Goal: Task Accomplishment & Management: Use online tool/utility

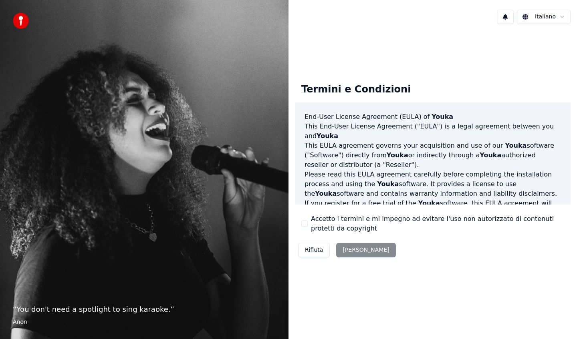
click at [347, 249] on div "Rifiuta Accetta" at bounding box center [347, 250] width 104 height 21
click at [305, 224] on button "Accetto i termini e mi impegno ad evitare l'uso non autorizzato di contenuti pr…" at bounding box center [304, 224] width 6 height 6
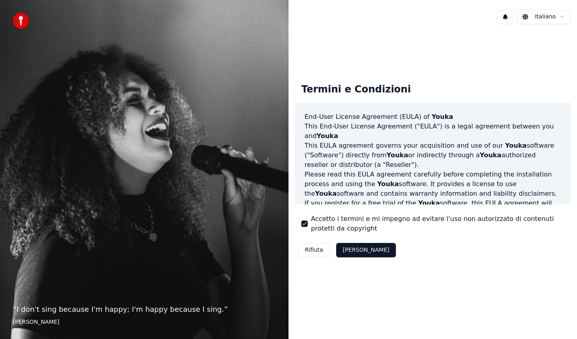
click at [345, 251] on button "Accetta" at bounding box center [365, 250] width 59 height 14
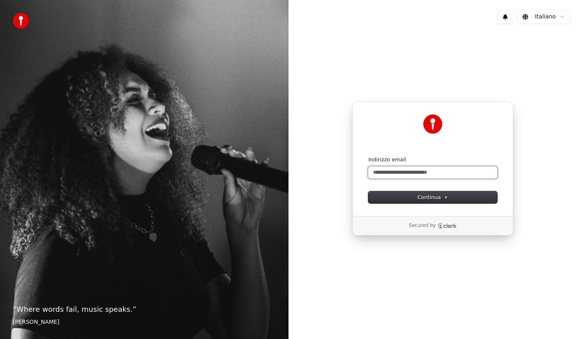
click at [399, 174] on input "Indirizzo email" at bounding box center [432, 173] width 129 height 12
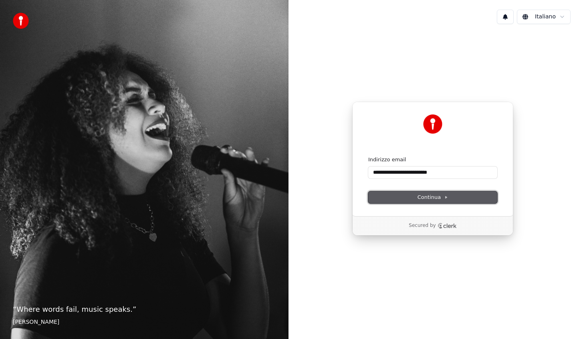
click at [418, 196] on span "Continua" at bounding box center [433, 197] width 30 height 7
type input "**********"
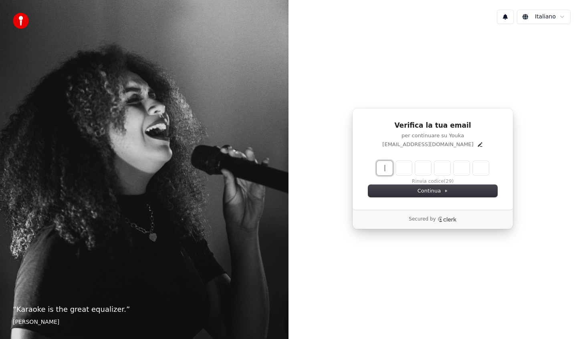
click at [385, 172] on input "Enter verification code" at bounding box center [441, 168] width 128 height 14
type input "******"
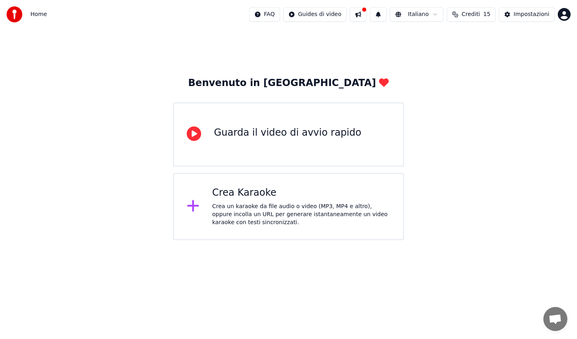
click at [314, 211] on div "Crea un karaoke da file audio o video (MP3, MP4 e altro), oppure incolla un URL…" at bounding box center [301, 215] width 178 height 24
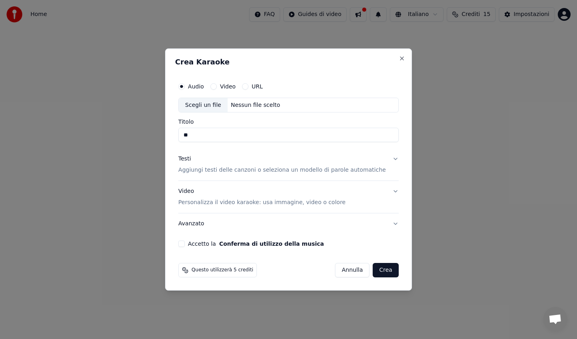
type input "*"
type input "**********"
click at [285, 170] on p "Aggiungi testi delle canzoni o seleziona un modello di parole automatiche" at bounding box center [282, 171] width 208 height 8
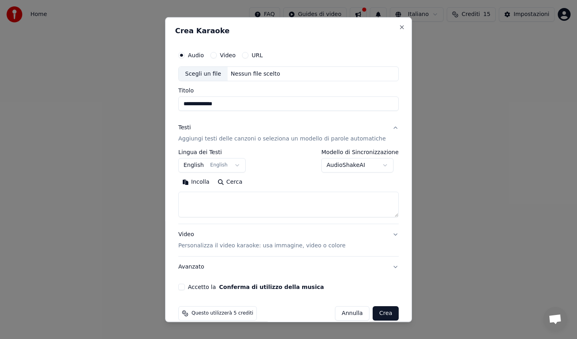
click at [237, 197] on textarea at bounding box center [288, 205] width 220 height 26
paste textarea "**********"
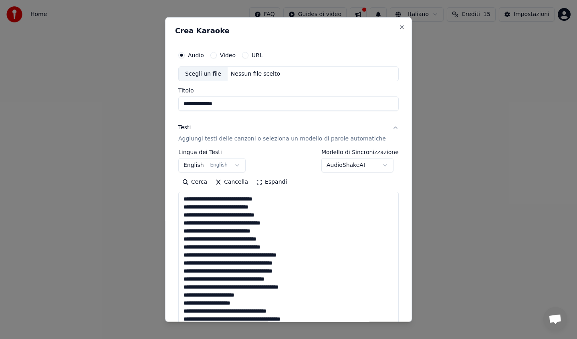
scroll to position [394, 0]
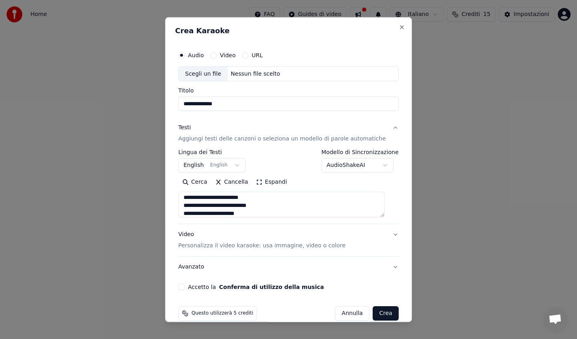
type textarea "**********"
click at [258, 247] on p "Personalizza il video karaoke: usa immagine, video o colore" at bounding box center [261, 246] width 167 height 8
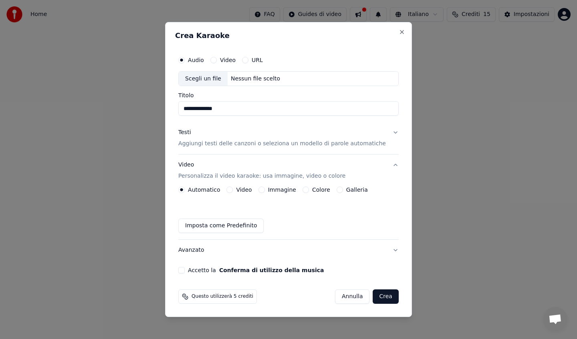
click at [240, 191] on div "Video" at bounding box center [238, 190] width 25 height 6
click at [233, 190] on button "Video" at bounding box center [229, 190] width 6 height 6
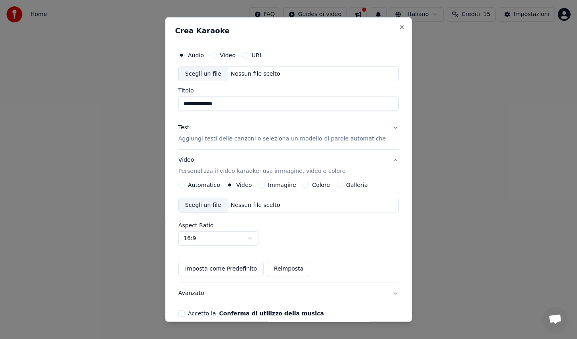
click at [185, 186] on button "Automatico" at bounding box center [181, 185] width 6 height 6
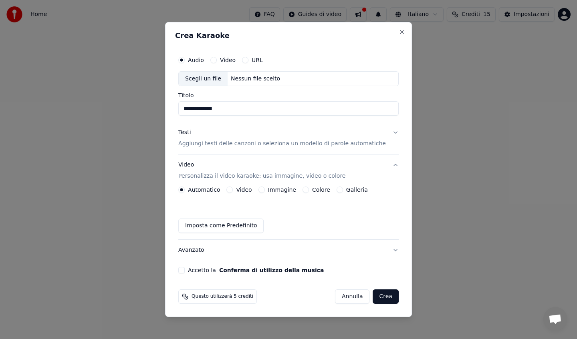
click at [185, 270] on button "Accetto la Conferma di utilizzo della musica" at bounding box center [181, 270] width 6 height 6
click at [217, 61] on button "Video" at bounding box center [213, 60] width 6 height 6
click at [185, 61] on button "Audio" at bounding box center [181, 60] width 6 height 6
click at [217, 60] on button "Video" at bounding box center [213, 60] width 6 height 6
click at [258, 79] on div "Nessun file scelto" at bounding box center [256, 79] width 56 height 8
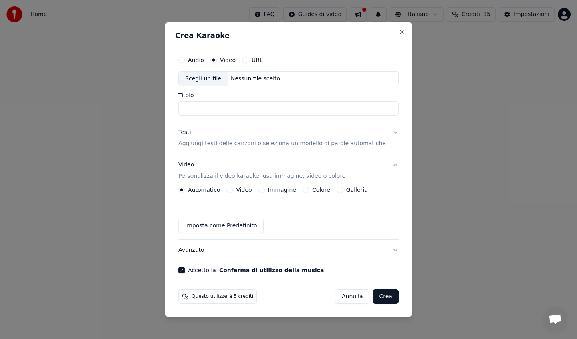
click at [185, 60] on button "Audio" at bounding box center [181, 60] width 6 height 6
click at [210, 77] on div "Scegli un file" at bounding box center [203, 79] width 49 height 14
type input "**********"
click at [222, 143] on p "Aggiungi testi delle canzoni o seleziona un modello di parole automatiche" at bounding box center [282, 144] width 208 height 8
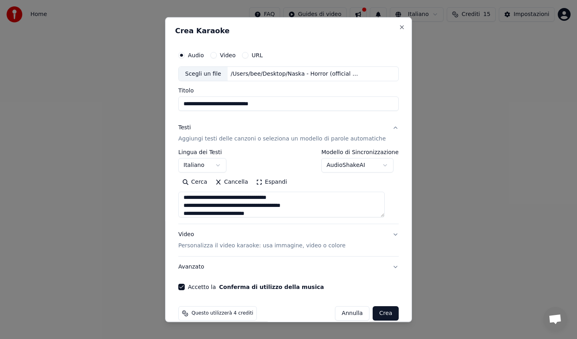
scroll to position [282, 0]
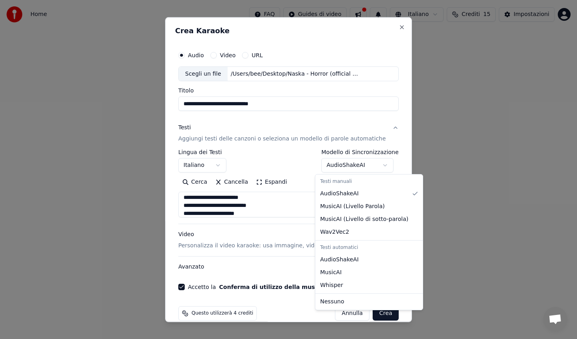
click at [375, 165] on body "**********" at bounding box center [288, 120] width 577 height 240
click at [375, 166] on body "**********" at bounding box center [288, 120] width 577 height 240
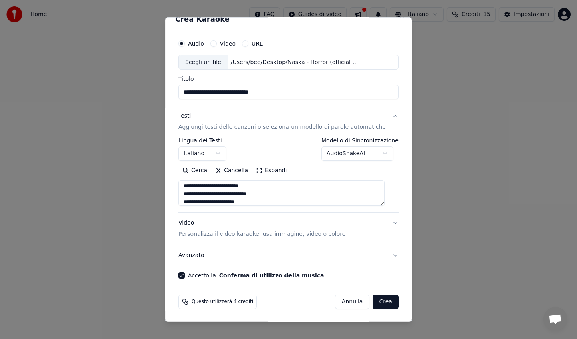
scroll to position [11, 0]
click at [373, 303] on button "Crea" at bounding box center [386, 302] width 26 height 14
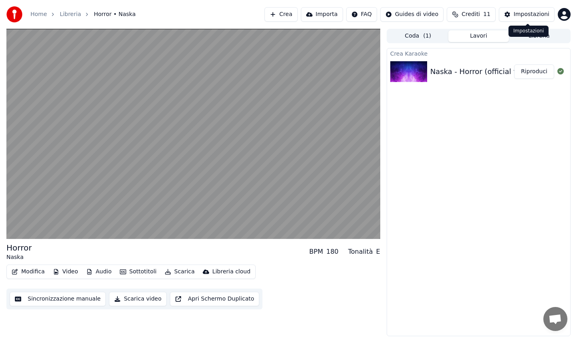
click at [519, 15] on div "Impostazioni" at bounding box center [532, 14] width 36 height 8
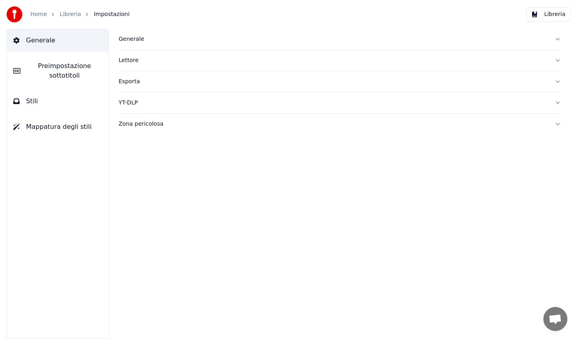
click at [36, 100] on span "Stili" at bounding box center [32, 102] width 12 height 10
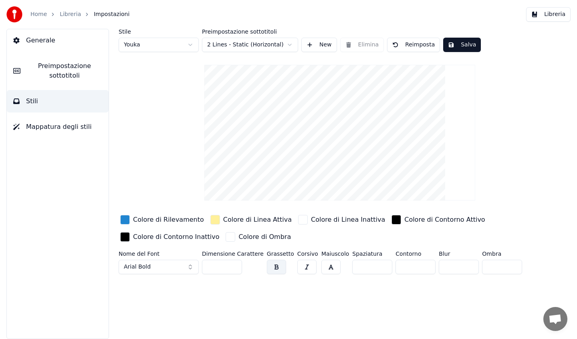
click at [414, 46] on button "Reimposta" at bounding box center [413, 45] width 53 height 14
click at [184, 45] on html "Home Libreria Impostazioni Libreria Generale Preimpostazione sottotitoli Stili …" at bounding box center [288, 169] width 577 height 339
click at [180, 46] on html "Home Libreria Impostazioni Libreria Generale Preimpostazione sottotitoli Stili …" at bounding box center [288, 169] width 577 height 339
click at [179, 45] on html "Home Libreria Impostazioni Libreria Generale Preimpostazione sottotitoli Stili …" at bounding box center [288, 169] width 577 height 339
click at [164, 48] on html "Home Libreria Impostazioni Libreria Generale Preimpostazione sottotitoli Stili …" at bounding box center [288, 169] width 577 height 339
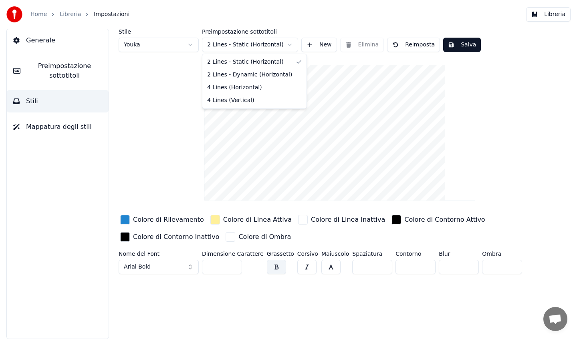
click at [246, 48] on html "Home Libreria Impostazioni Libreria Generale Preimpostazione sottotitoli Stili …" at bounding box center [288, 169] width 577 height 339
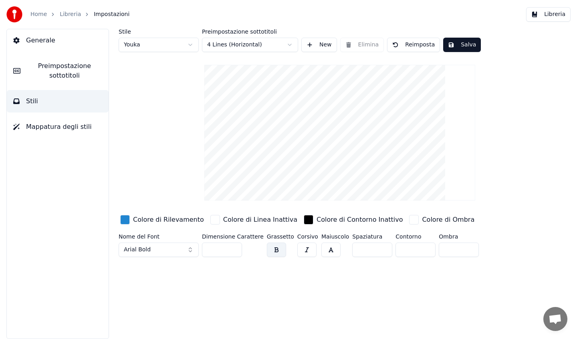
click at [304, 222] on div "button" at bounding box center [309, 220] width 10 height 10
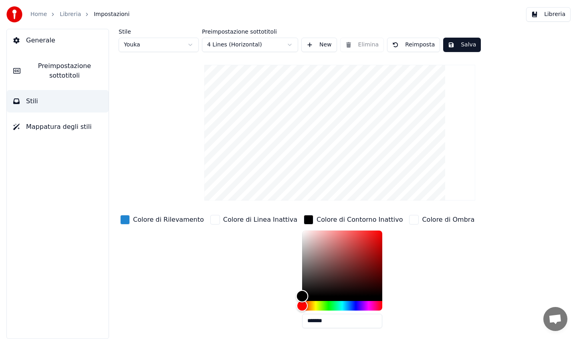
click at [302, 232] on div "Color" at bounding box center [342, 264] width 80 height 66
click at [302, 299] on div at bounding box center [342, 266] width 80 height 71
click at [408, 45] on button "Reimposta" at bounding box center [413, 45] width 53 height 14
type input "*******"
click at [69, 15] on link "Libreria" at bounding box center [70, 14] width 21 height 8
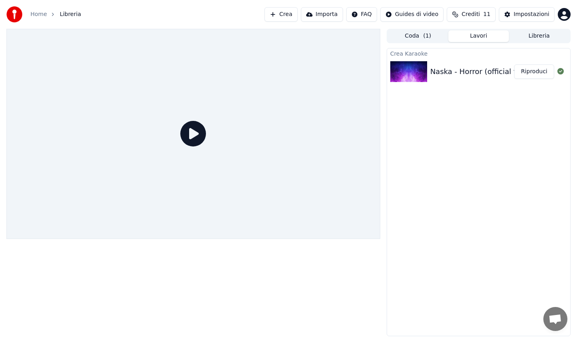
click at [454, 74] on div "Naska - Horror (official video)" at bounding box center [483, 71] width 106 height 11
click at [310, 107] on div at bounding box center [193, 134] width 374 height 210
click at [196, 131] on icon at bounding box center [193, 134] width 26 height 26
click at [287, 10] on button "Crea" at bounding box center [280, 14] width 33 height 14
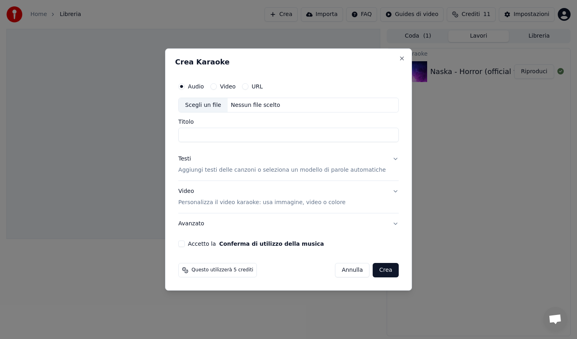
click at [212, 105] on div "Scegli un file" at bounding box center [203, 105] width 49 height 14
type input "**********"
click at [297, 168] on p "Aggiungi testi delle canzoni o seleziona un modello di parole automatiche" at bounding box center [282, 171] width 208 height 8
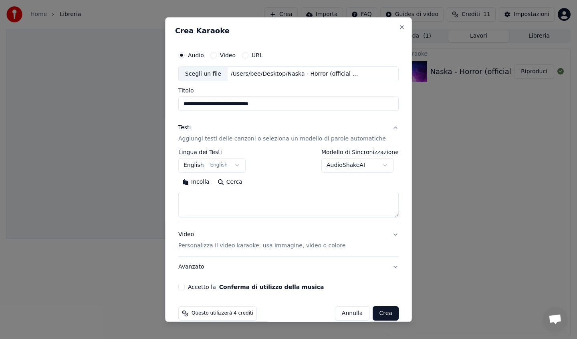
click at [236, 165] on button "English English" at bounding box center [211, 165] width 67 height 14
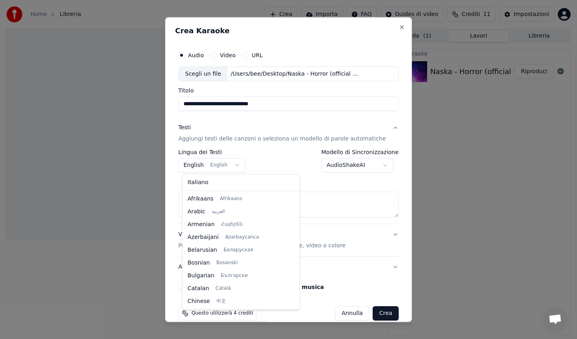
scroll to position [64, 0]
select select "**"
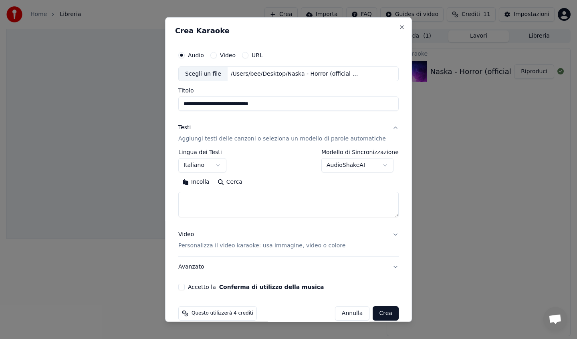
click at [208, 199] on textarea at bounding box center [288, 205] width 220 height 26
paste textarea "**********"
type textarea "**********"
click at [380, 167] on body "**********" at bounding box center [288, 169] width 577 height 339
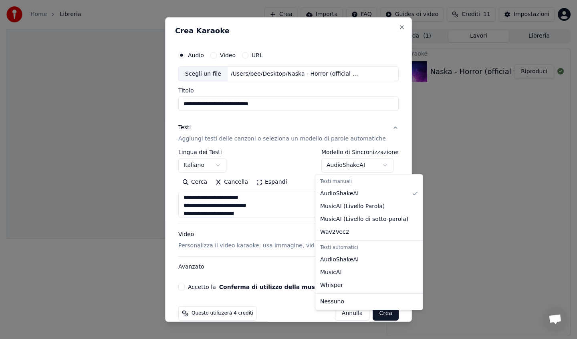
select select "**********"
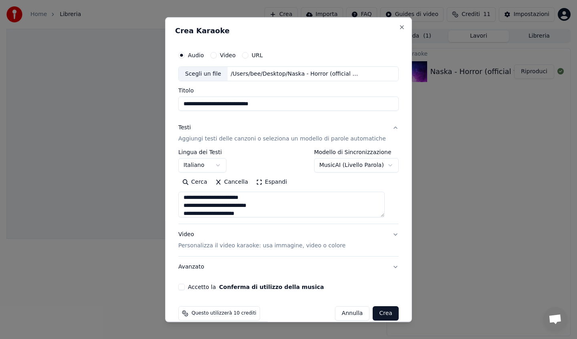
scroll to position [398, 0]
click at [287, 246] on p "Personalizza il video karaoke: usa immagine, video o colore" at bounding box center [261, 246] width 167 height 8
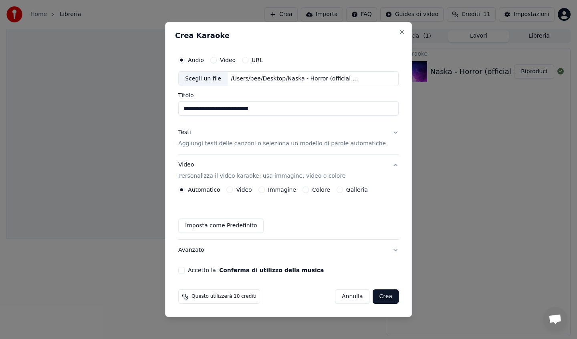
click at [308, 190] on button "Colore" at bounding box center [306, 190] width 6 height 6
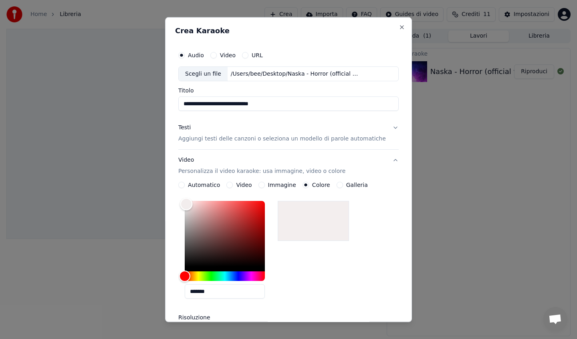
click at [190, 204] on div "Color" at bounding box center [225, 234] width 80 height 66
type input "*******"
drag, startPoint x: 190, startPoint y: 204, endPoint x: 189, endPoint y: 188, distance: 16.9
click at [189, 188] on div "**********" at bounding box center [288, 275] width 220 height 187
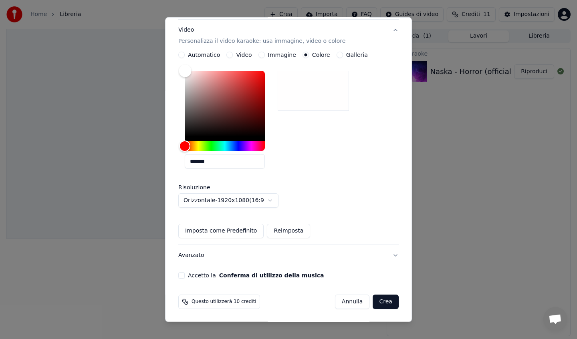
scroll to position [130, 0]
click at [185, 276] on button "Accetto la Conferma di utilizzo della musica" at bounding box center [181, 276] width 6 height 6
click at [379, 302] on button "Crea" at bounding box center [386, 302] width 26 height 14
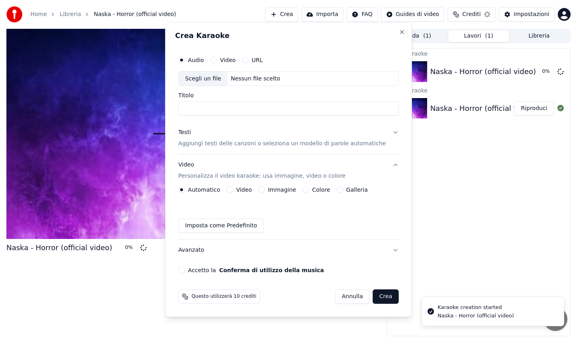
scroll to position [0, 0]
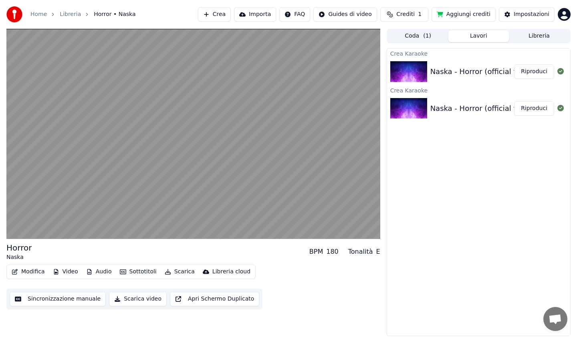
click at [408, 68] on img at bounding box center [408, 71] width 37 height 21
click at [410, 109] on img at bounding box center [408, 108] width 37 height 21
click at [411, 67] on img at bounding box center [408, 71] width 37 height 21
click at [523, 72] on button "Riproduci" at bounding box center [534, 72] width 40 height 14
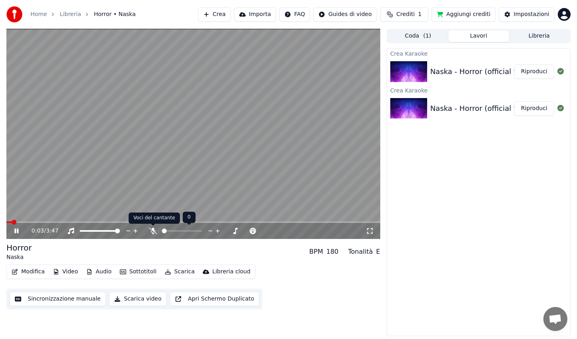
click at [153, 231] on icon at bounding box center [153, 231] width 8 height 6
click at [163, 231] on span at bounding box center [163, 231] width 2 height 2
click at [162, 229] on span at bounding box center [164, 231] width 5 height 5
click at [151, 232] on icon at bounding box center [153, 231] width 8 height 6
click at [163, 230] on span at bounding box center [182, 231] width 40 height 2
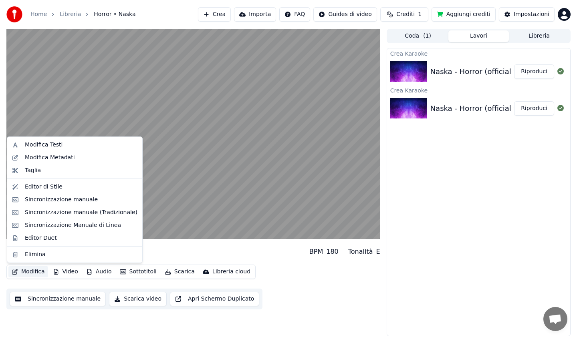
click at [32, 272] on button "Modifica" at bounding box center [28, 271] width 40 height 11
click at [77, 188] on div "Editor di Stile" at bounding box center [81, 187] width 113 height 8
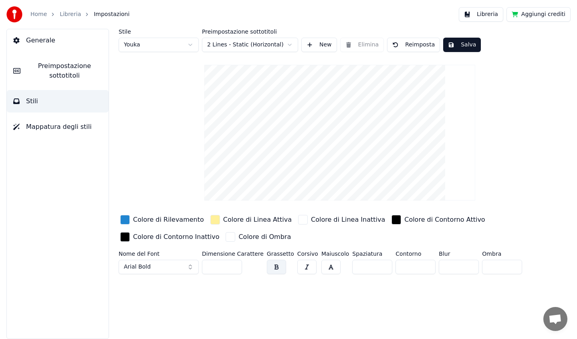
click at [259, 46] on html "Home Libreria Impostazioni Libreria Aggiungi crediti Generale Preimpostazione s…" at bounding box center [288, 169] width 577 height 339
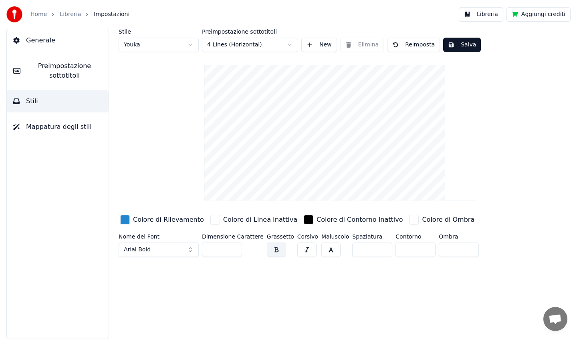
click at [463, 43] on button "Salva" at bounding box center [462, 45] width 38 height 14
click at [63, 13] on link "Libreria" at bounding box center [70, 14] width 21 height 8
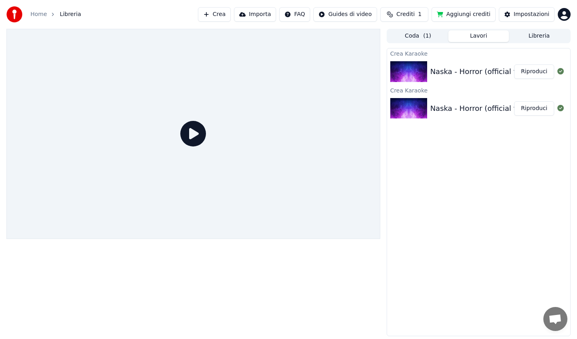
click at [526, 73] on button "Riproduci" at bounding box center [534, 72] width 40 height 14
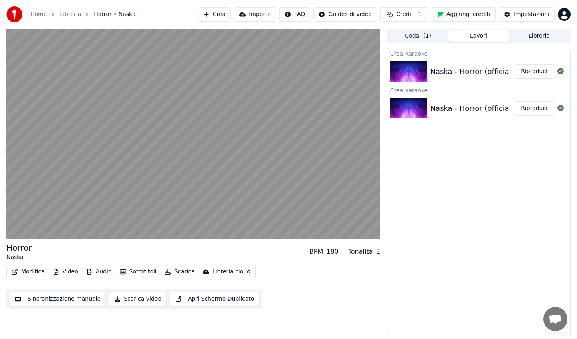
click at [517, 111] on button "Riproduci" at bounding box center [534, 108] width 40 height 14
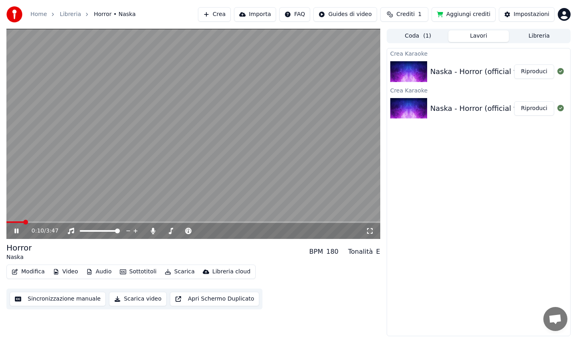
click at [200, 133] on video at bounding box center [193, 134] width 374 height 210
click at [472, 77] on div "Naska - Horror (official video) Riproduci" at bounding box center [478, 71] width 183 height 27
click at [561, 72] on icon at bounding box center [560, 71] width 6 height 6
click at [560, 109] on icon at bounding box center [560, 108] width 6 height 6
drag, startPoint x: 560, startPoint y: 73, endPoint x: 530, endPoint y: 77, distance: 30.3
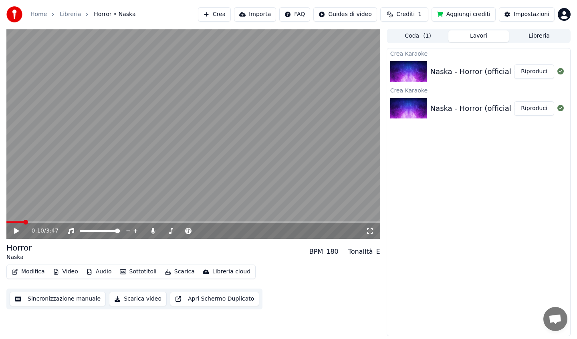
click at [530, 77] on div "Naska - Horror (official video) Riproduci" at bounding box center [478, 71] width 183 height 27
click at [428, 59] on div "Naska - Horror (official video) Riproduci" at bounding box center [478, 71] width 183 height 27
click at [33, 272] on button "Modifica" at bounding box center [28, 271] width 40 height 11
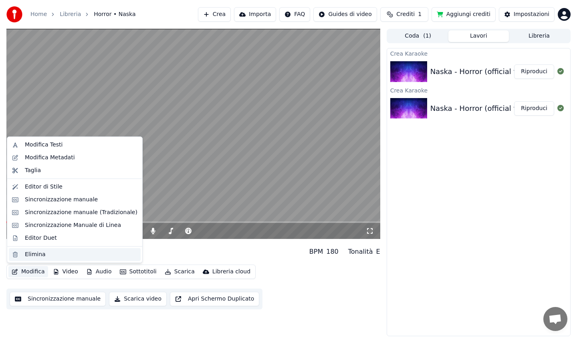
click at [38, 254] on div "Elimina" at bounding box center [35, 255] width 21 height 8
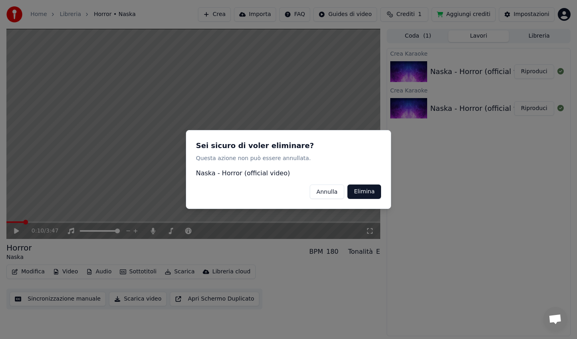
click at [361, 191] on button "Elimina" at bounding box center [364, 192] width 34 height 14
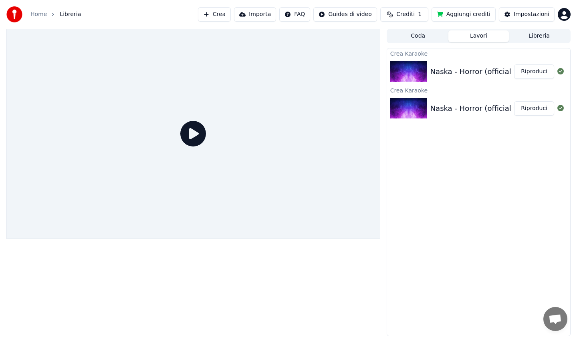
click at [424, 66] on img at bounding box center [408, 71] width 37 height 21
click at [441, 94] on div "Crea Karaoke" at bounding box center [478, 90] width 183 height 10
click at [521, 109] on button "Riproduci" at bounding box center [534, 108] width 40 height 14
click at [524, 74] on button "Riproduci" at bounding box center [534, 72] width 40 height 14
click at [493, 74] on div "Naska - Horror (official video)" at bounding box center [483, 71] width 106 height 11
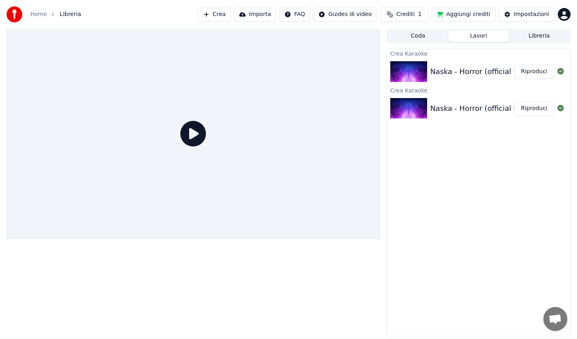
click at [522, 72] on button "Riproduci" at bounding box center [534, 72] width 40 height 14
click at [184, 125] on icon at bounding box center [193, 134] width 26 height 26
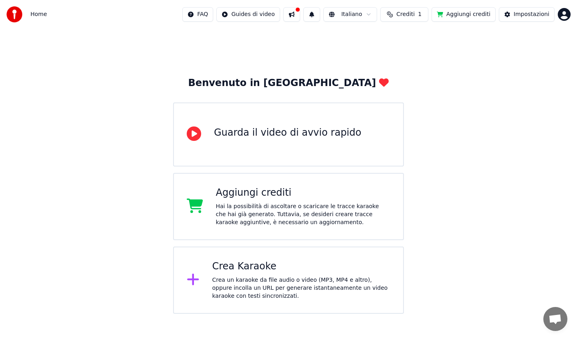
click at [284, 274] on div "Crea Karaoke Crea un karaoke da file audio o video (MP3, MP4 e altro), oppure i…" at bounding box center [301, 280] width 178 height 40
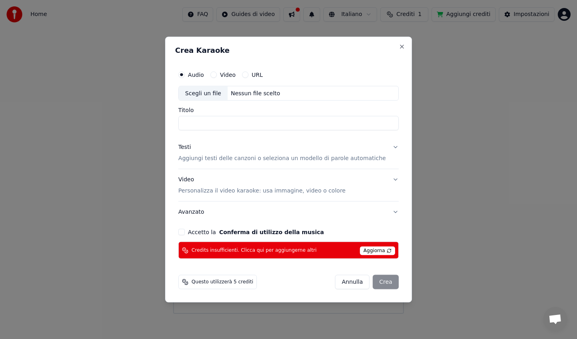
click at [217, 74] on button "Video" at bounding box center [213, 74] width 6 height 6
click at [239, 92] on div "Nessun file scelto" at bounding box center [256, 93] width 56 height 8
click at [185, 75] on button "Audio" at bounding box center [181, 74] width 6 height 6
click at [217, 95] on div "Scegli un file" at bounding box center [203, 93] width 49 height 14
type input "**********"
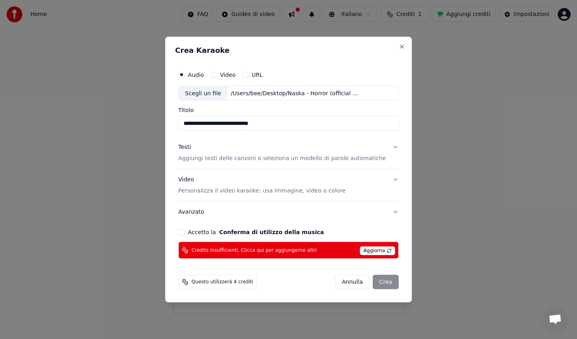
click at [248, 161] on p "Aggiungi testi delle canzoni o seleziona un modello di parole automatiche" at bounding box center [282, 159] width 208 height 8
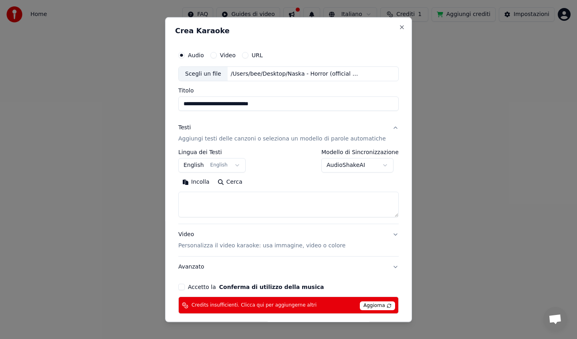
click at [224, 163] on button "English English" at bounding box center [211, 165] width 67 height 14
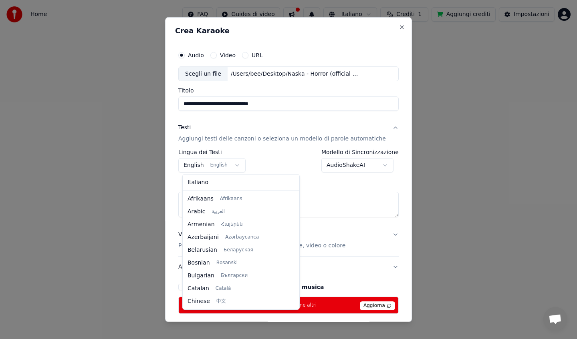
scroll to position [64, 0]
select select "**"
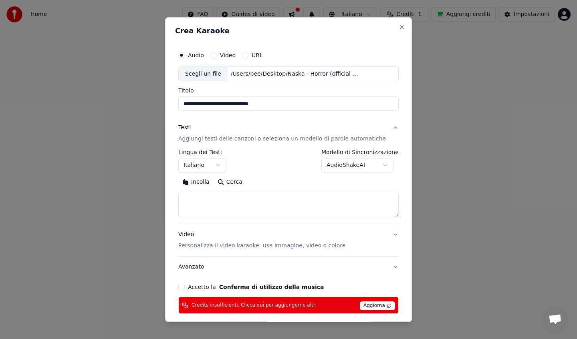
click at [217, 204] on textarea at bounding box center [288, 205] width 220 height 26
paste textarea "**********"
type textarea "**********"
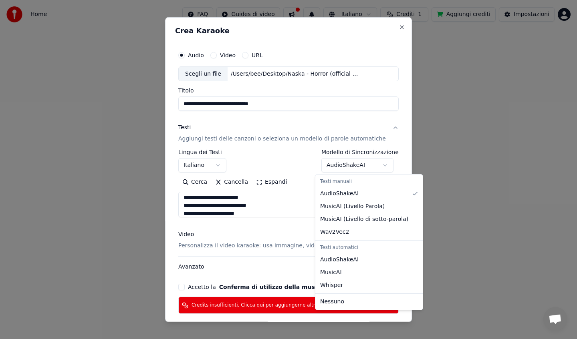
click at [377, 164] on body "**********" at bounding box center [288, 157] width 577 height 314
select select "**********"
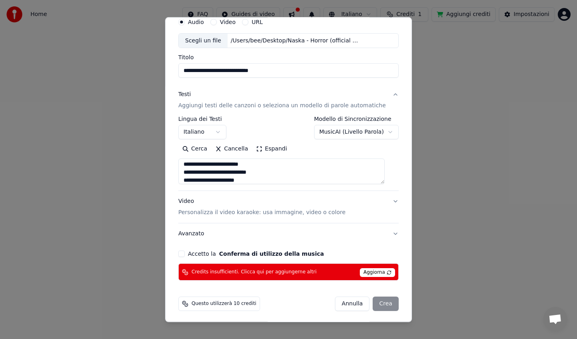
scroll to position [35, 0]
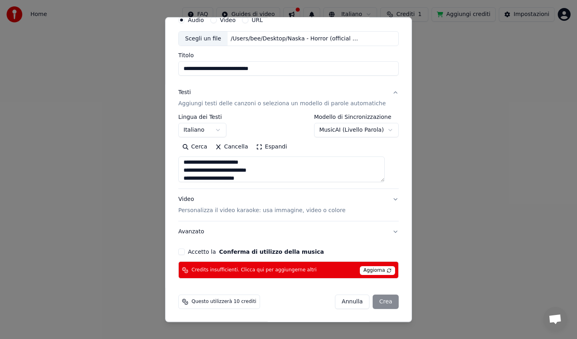
click at [293, 212] on p "Personalizza il video karaoke: usa immagine, video o colore" at bounding box center [261, 211] width 167 height 8
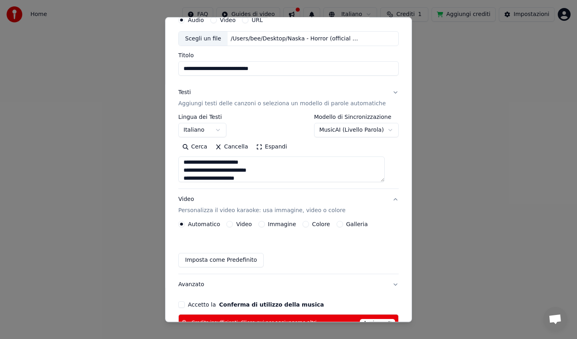
scroll to position [14, 0]
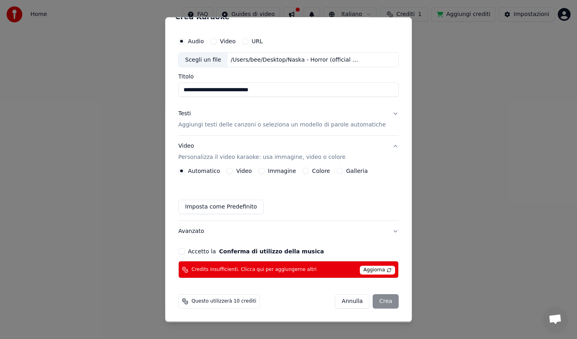
click at [263, 170] on button "Immagine" at bounding box center [261, 171] width 6 height 6
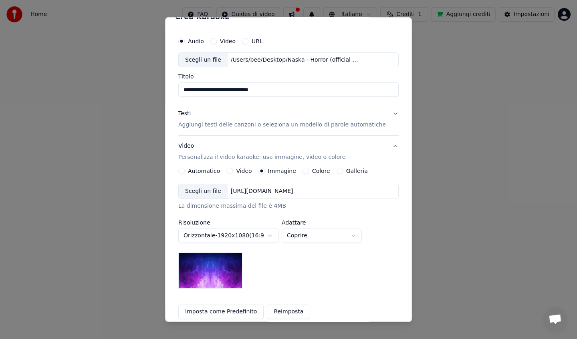
click at [305, 171] on button "Colore" at bounding box center [306, 171] width 6 height 6
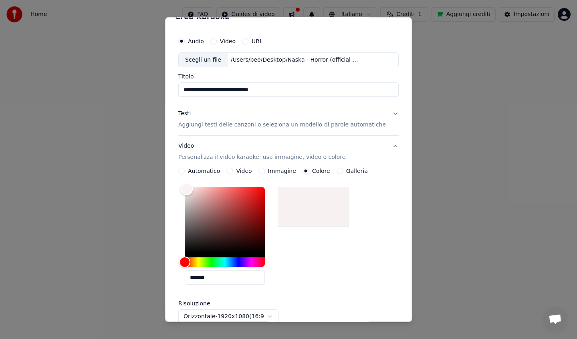
click at [191, 189] on div "Color" at bounding box center [225, 220] width 80 height 66
type input "*******"
drag, startPoint x: 191, startPoint y: 189, endPoint x: 177, endPoint y: 178, distance: 17.4
click at [177, 178] on div "**********" at bounding box center [288, 169] width 247 height 305
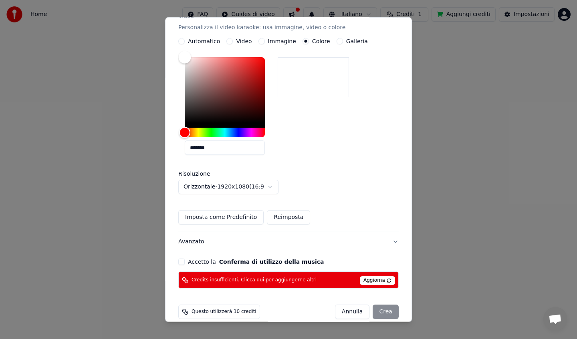
scroll to position [154, 0]
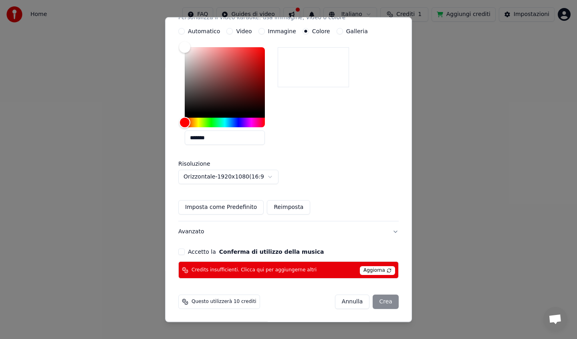
click at [360, 271] on span "Aggiorna" at bounding box center [377, 270] width 35 height 9
click at [285, 270] on span "Credits insufficienti. Clicca qui per aggiungerne altri" at bounding box center [254, 270] width 125 height 6
click at [347, 303] on button "Annulla" at bounding box center [352, 302] width 35 height 14
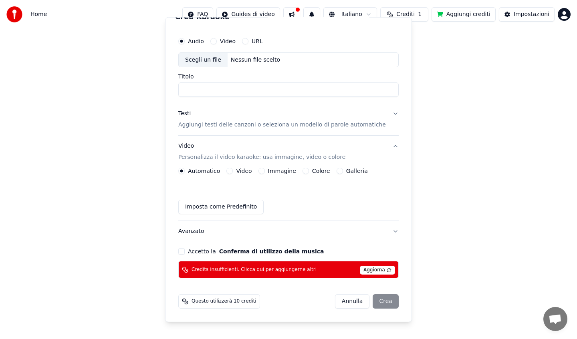
scroll to position [14, 0]
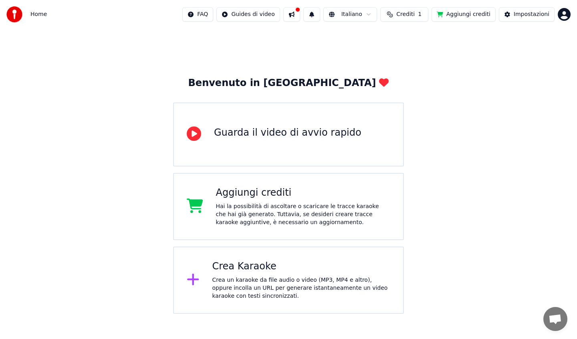
click at [453, 17] on button "Aggiungi crediti" at bounding box center [464, 14] width 64 height 14
click at [562, 15] on html "Home FAQ Guides di video Italiano Crediti 1 Aggiungi crediti Impostazioni Benve…" at bounding box center [288, 157] width 577 height 314
click at [38, 15] on html "Home FAQ Guides di video Italiano Crediti 1 Aggiungi crediti Impostazioni Benve…" at bounding box center [288, 157] width 577 height 314
click at [308, 130] on div "Guarda il video di avvio rapido" at bounding box center [287, 133] width 147 height 13
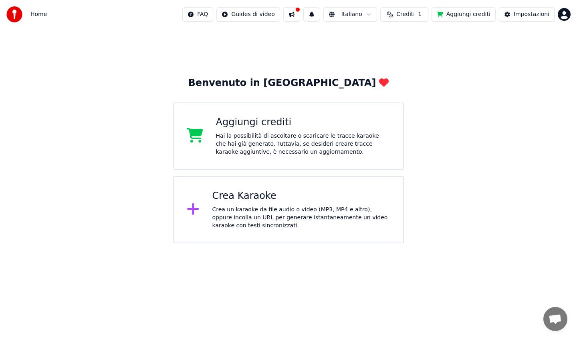
click at [300, 19] on button at bounding box center [291, 14] width 17 height 14
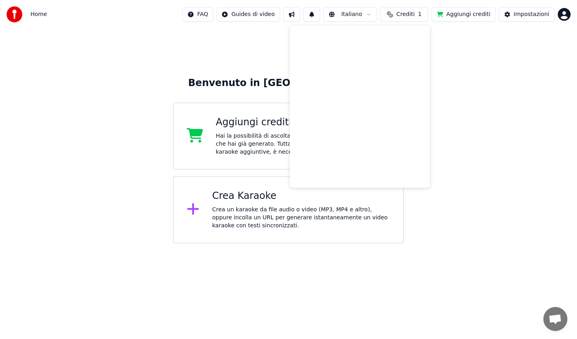
click at [455, 48] on div "Benvenuto in Youka Aggiungi crediti Hai la possibilità di ascoltare o scaricare…" at bounding box center [288, 136] width 577 height 215
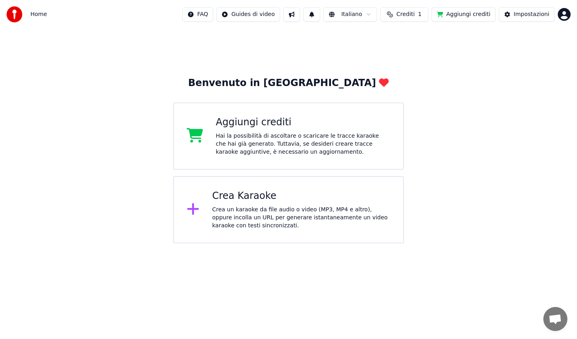
click at [302, 141] on div "Hai la possibilità di ascoltare o scaricare le tracce karaoke che hai già gener…" at bounding box center [303, 144] width 175 height 24
click at [312, 198] on div "Crea Karaoke" at bounding box center [301, 196] width 178 height 13
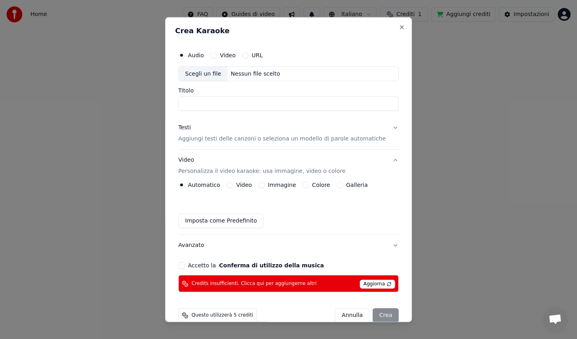
click at [365, 285] on span "Aggiorna" at bounding box center [377, 284] width 35 height 9
click at [365, 283] on span "Aggiorna" at bounding box center [377, 284] width 35 height 9
click at [399, 29] on button "Close" at bounding box center [402, 27] width 6 height 6
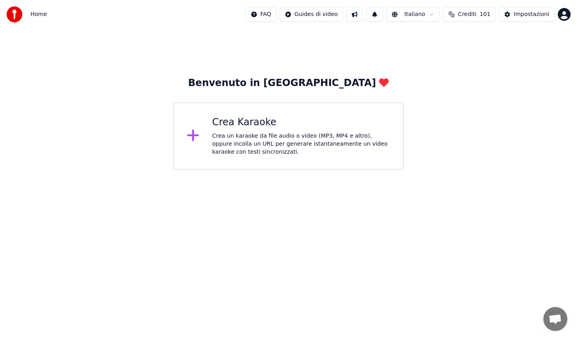
click at [214, 161] on div "Crea Karaoke Crea un karaoke da file audio o video (MP3, MP4 e altro), oppure i…" at bounding box center [288, 136] width 231 height 67
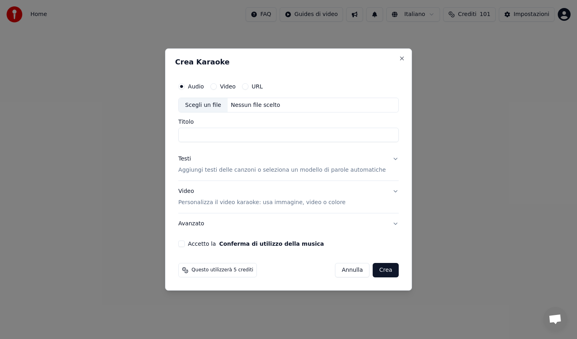
click at [214, 161] on body "Home FAQ Guides di video Italiano Crediti 101 Impostazioni Benvenuto in Youka C…" at bounding box center [288, 85] width 577 height 170
click at [211, 107] on div "Scegli un file" at bounding box center [203, 105] width 49 height 14
type input "**********"
click at [249, 171] on p "Aggiungi testi delle canzoni o seleziona un modello di parole automatiche" at bounding box center [282, 171] width 208 height 8
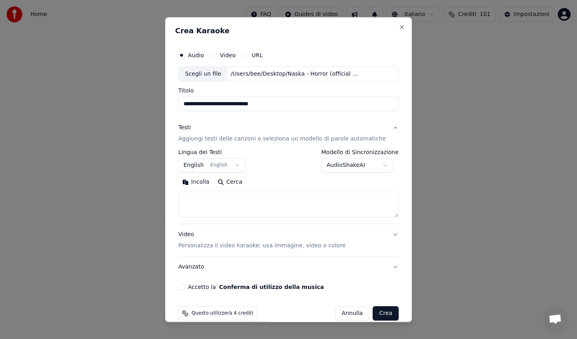
click at [232, 201] on textarea at bounding box center [288, 205] width 220 height 26
paste textarea "**********"
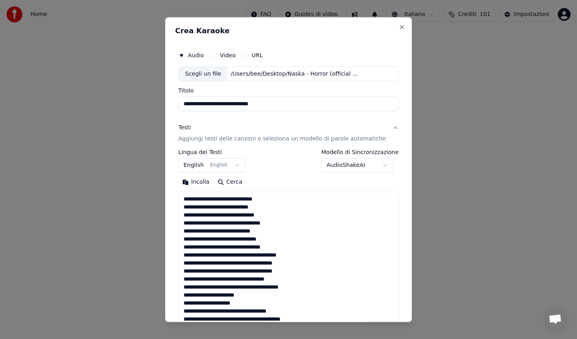
scroll to position [394, 0]
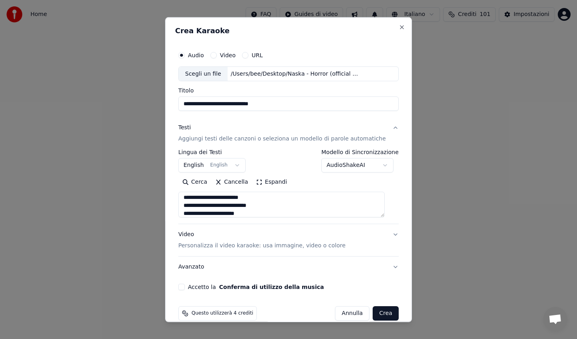
type textarea "**********"
click at [224, 165] on button "English English" at bounding box center [211, 165] width 67 height 14
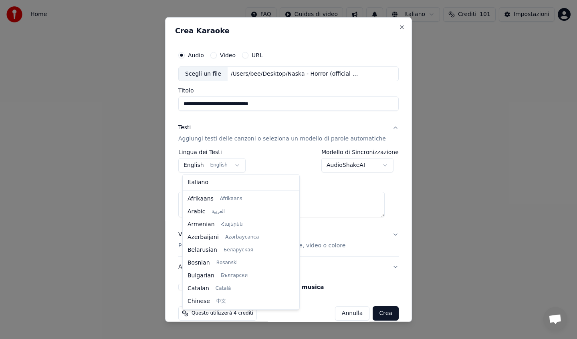
scroll to position [64, 0]
select select "**"
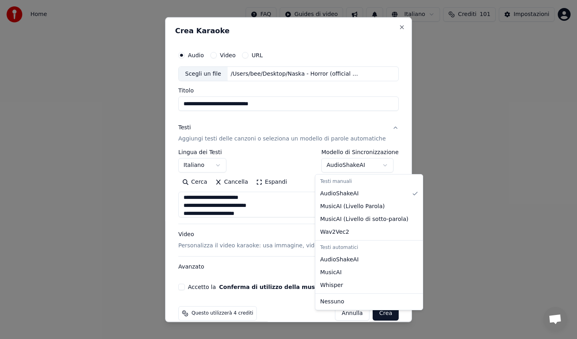
click at [350, 166] on body "**********" at bounding box center [288, 85] width 577 height 170
select select "**********"
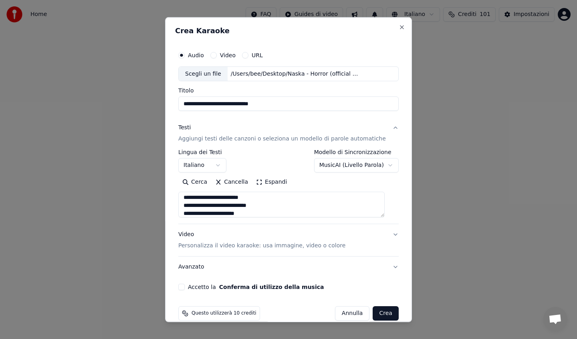
scroll to position [12, 0]
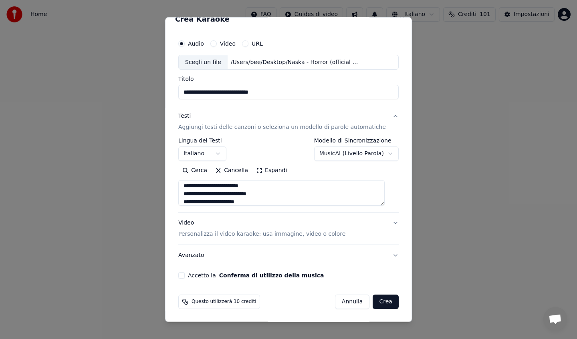
click at [258, 235] on p "Personalizza il video karaoke: usa immagine, video o colore" at bounding box center [261, 234] width 167 height 8
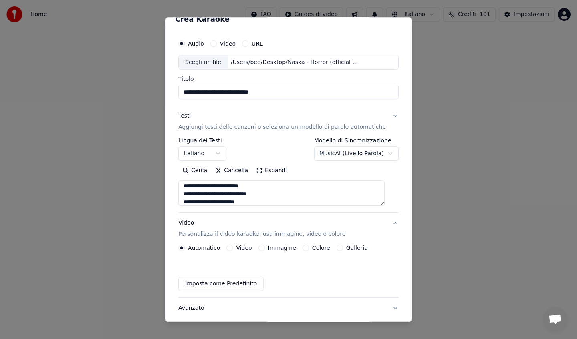
scroll to position [0, 0]
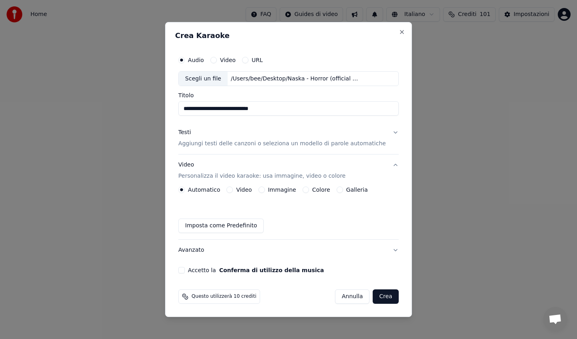
click at [265, 190] on button "Immagine" at bounding box center [261, 190] width 6 height 6
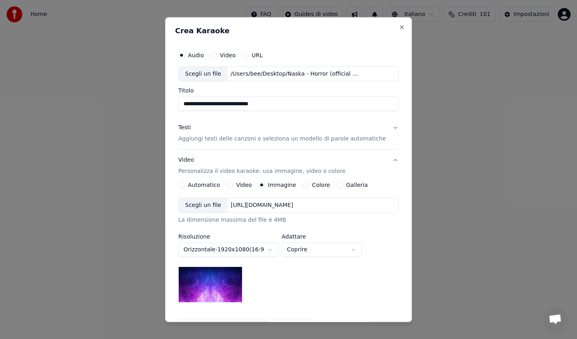
click at [305, 185] on button "Colore" at bounding box center [306, 185] width 6 height 6
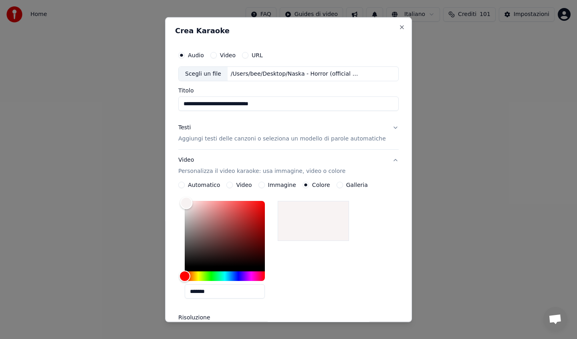
click at [190, 203] on div "Color" at bounding box center [225, 234] width 80 height 66
drag, startPoint x: 190, startPoint y: 203, endPoint x: 188, endPoint y: 194, distance: 9.8
click at [189, 195] on div "Color" at bounding box center [186, 201] width 12 height 12
type input "*******"
drag, startPoint x: 190, startPoint y: 203, endPoint x: 184, endPoint y: 180, distance: 23.6
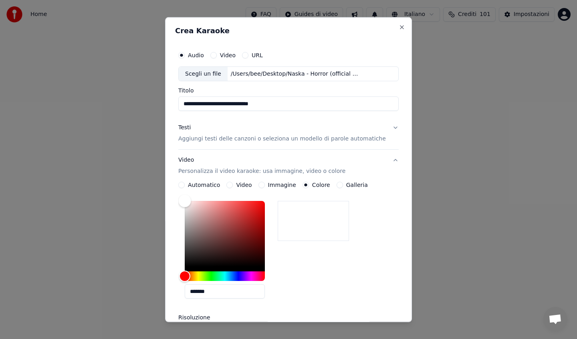
click at [184, 180] on div "**********" at bounding box center [288, 263] width 220 height 226
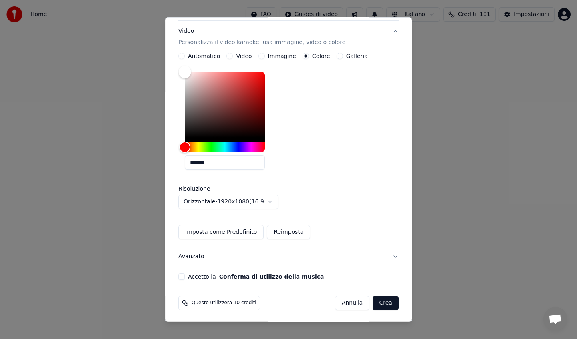
scroll to position [130, 0]
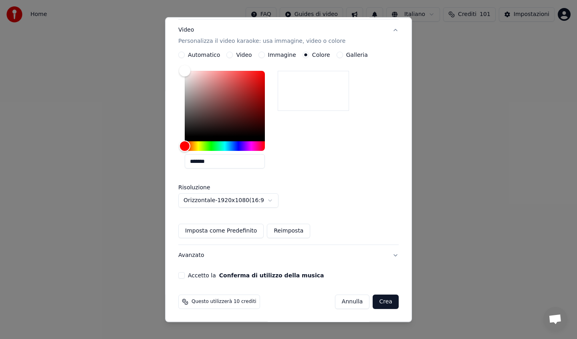
click at [185, 275] on button "Accetto la Conferma di utilizzo della musica" at bounding box center [181, 275] width 6 height 6
click at [375, 304] on button "Crea" at bounding box center [386, 302] width 26 height 14
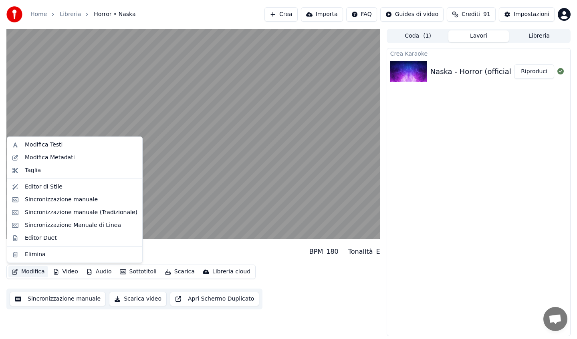
click at [32, 272] on button "Modifica" at bounding box center [28, 271] width 40 height 11
click at [65, 191] on div "Editor di Stile" at bounding box center [81, 187] width 113 height 8
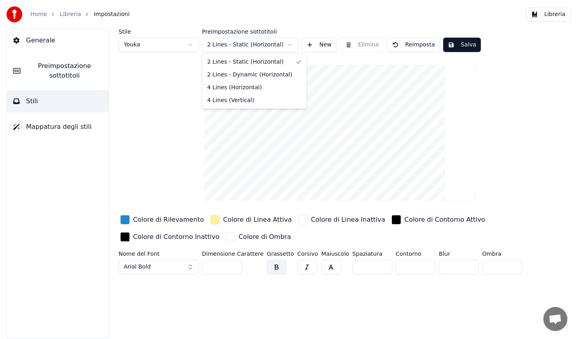
click at [253, 45] on html "Home Libreria Impostazioni Libreria Generale Preimpostazione sottotitoli Stili …" at bounding box center [288, 169] width 577 height 339
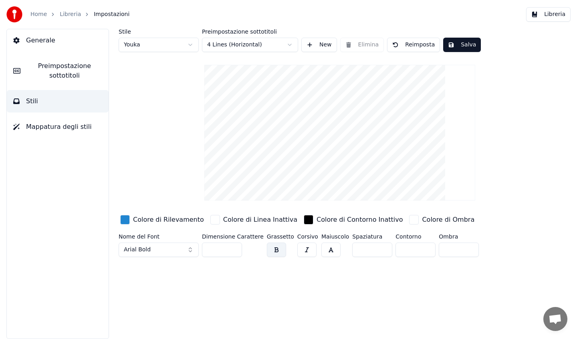
click at [452, 44] on button "Salva" at bounding box center [462, 45] width 38 height 14
click at [550, 17] on button "Libreria" at bounding box center [548, 14] width 44 height 14
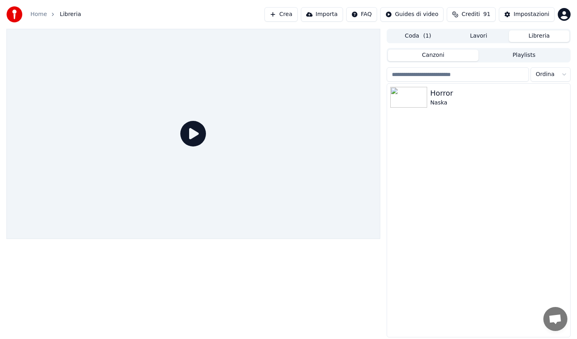
click at [189, 134] on icon at bounding box center [193, 134] width 26 height 26
click at [414, 105] on img at bounding box center [408, 97] width 37 height 21
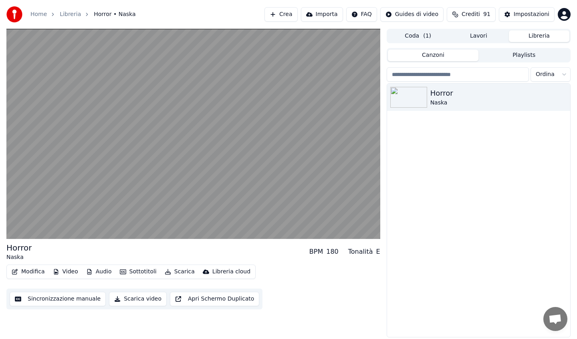
click at [27, 273] on button "Modifica" at bounding box center [28, 271] width 40 height 11
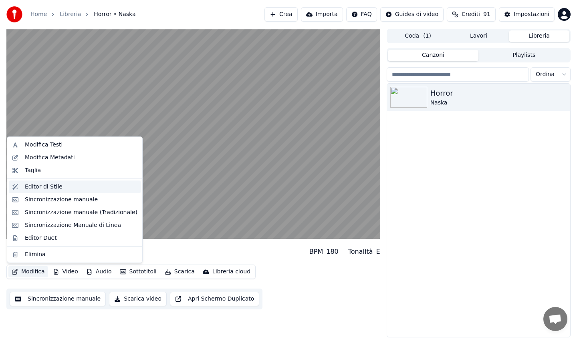
click at [42, 188] on div "Editor di Stile" at bounding box center [44, 187] width 38 height 8
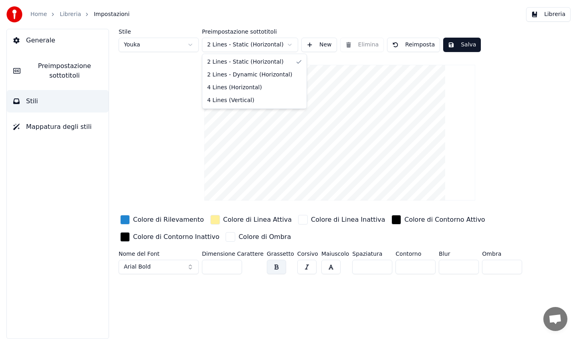
click at [241, 42] on html "Home Libreria Impostazioni Libreria Generale Preimpostazione sottotitoli Stili …" at bounding box center [288, 169] width 577 height 339
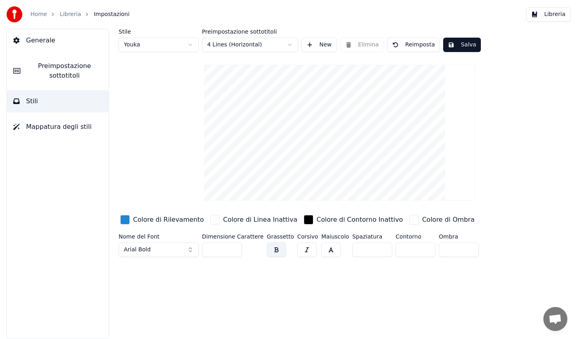
click at [456, 47] on button "Salva" at bounding box center [462, 45] width 38 height 14
click at [59, 126] on span "Mappatura degli stili" at bounding box center [59, 127] width 66 height 10
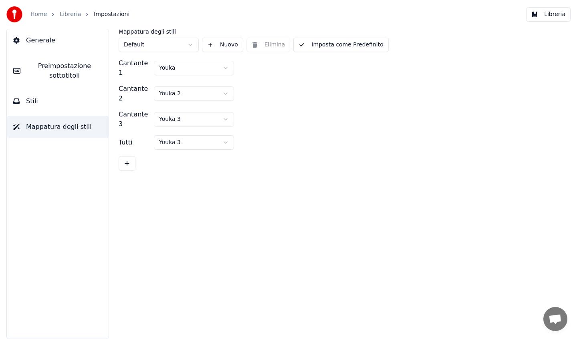
click at [55, 103] on button "Stili" at bounding box center [58, 101] width 102 height 22
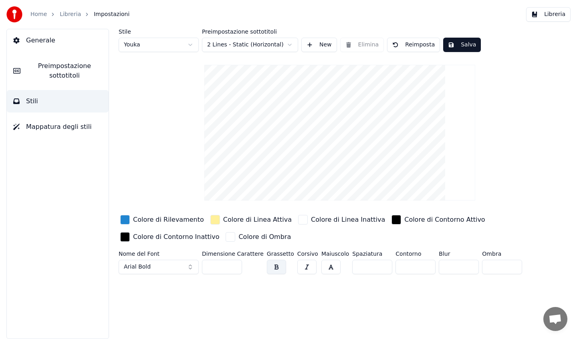
click at [245, 43] on html "Home Libreria Impostazioni Libreria Generale Preimpostazione sottotitoli Stili …" at bounding box center [288, 169] width 577 height 339
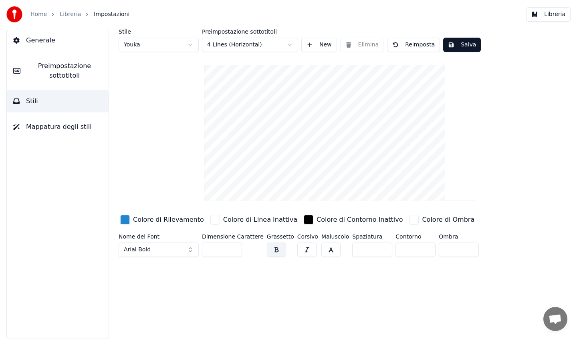
click at [456, 44] on button "Salva" at bounding box center [462, 45] width 38 height 14
click at [220, 247] on input "**" at bounding box center [222, 250] width 40 height 14
click at [234, 248] on input "**" at bounding box center [222, 250] width 40 height 14
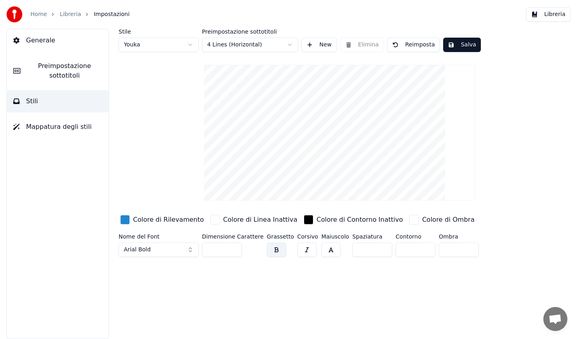
type input "***"
click at [234, 248] on input "***" at bounding box center [222, 250] width 40 height 14
click at [456, 46] on button "Salva" at bounding box center [462, 45] width 38 height 14
click at [461, 45] on button "Salva" at bounding box center [462, 45] width 38 height 14
click at [550, 16] on button "Libreria" at bounding box center [548, 14] width 44 height 14
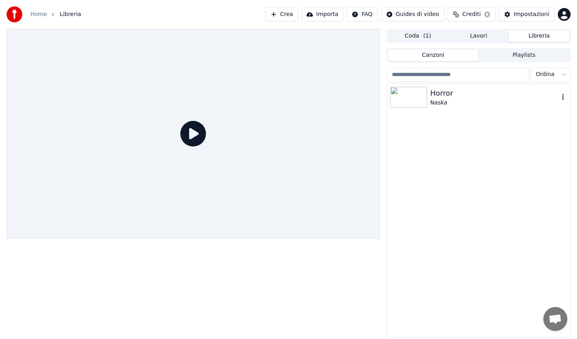
click at [415, 103] on img at bounding box center [408, 97] width 37 height 21
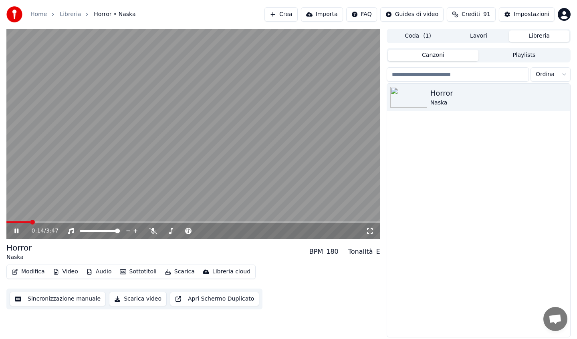
click at [63, 272] on button "Video" at bounding box center [66, 271] width 32 height 11
click at [34, 260] on div "Horror Naska BPM 180 Tonalità E" at bounding box center [193, 251] width 374 height 19
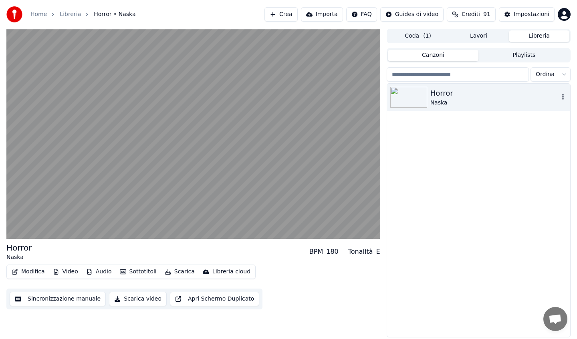
click at [460, 97] on div "Horror" at bounding box center [494, 93] width 129 height 11
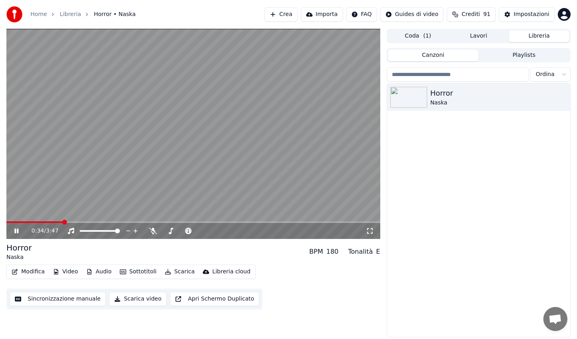
click at [38, 271] on button "Modifica" at bounding box center [28, 271] width 40 height 11
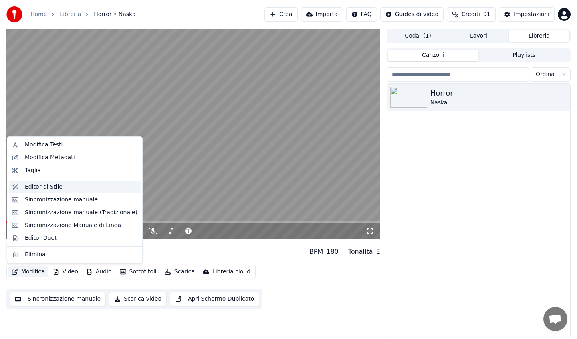
click at [60, 188] on div "Editor di Stile" at bounding box center [81, 187] width 113 height 8
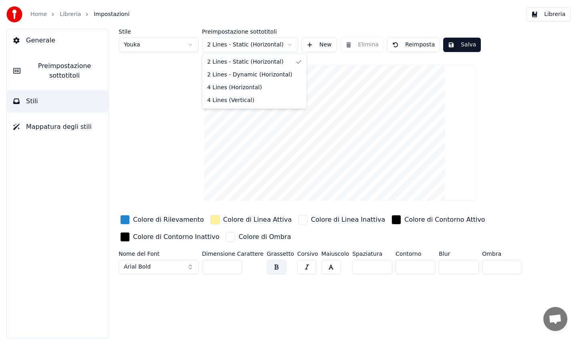
click at [243, 43] on html "Home Libreria Impostazioni Libreria Generale Preimpostazione sottotitoli Stili …" at bounding box center [288, 169] width 577 height 339
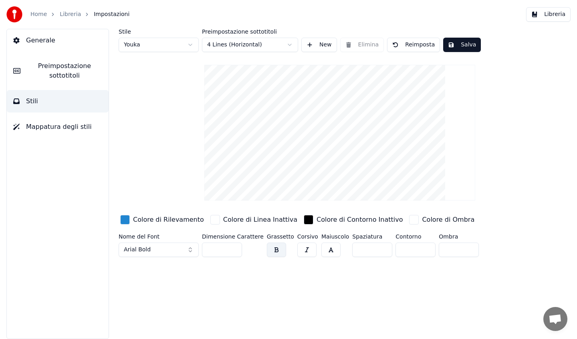
click at [191, 45] on html "Home Libreria Impostazioni Libreria Generale Preimpostazione sottotitoli Stili …" at bounding box center [288, 169] width 577 height 339
click at [188, 45] on html "Home Libreria Impostazioni Libreria Generale Preimpostazione sottotitoli Stili …" at bounding box center [288, 169] width 577 height 339
click at [193, 43] on html "Home Libreria Impostazioni Libreria Generale Preimpostazione sottotitoli Stili …" at bounding box center [288, 169] width 577 height 339
type input "***"
click at [332, 43] on button "New" at bounding box center [319, 45] width 36 height 14
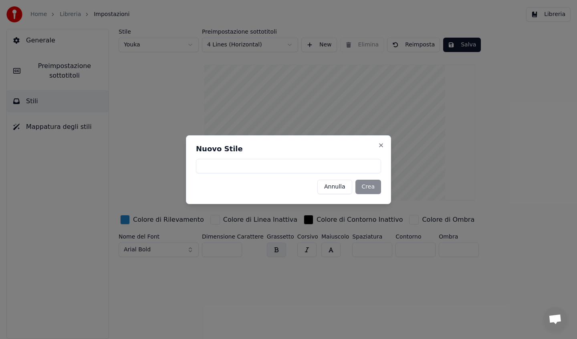
click at [340, 188] on button "Annulla" at bounding box center [334, 187] width 35 height 14
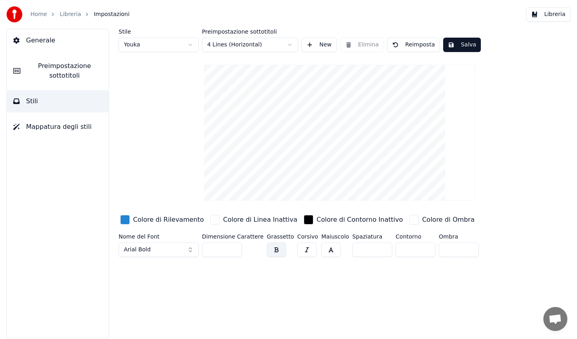
click at [458, 44] on button "Salva" at bounding box center [462, 45] width 38 height 14
click at [535, 17] on button "Libreria" at bounding box center [548, 14] width 44 height 14
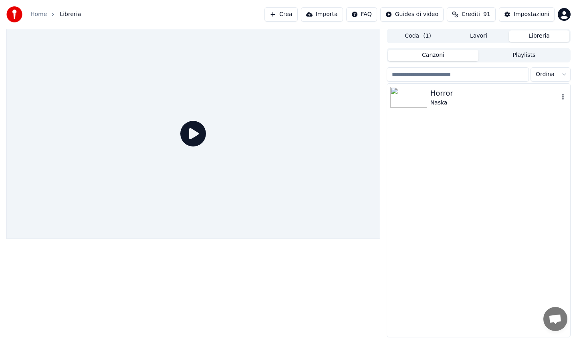
click at [416, 102] on img at bounding box center [408, 97] width 37 height 21
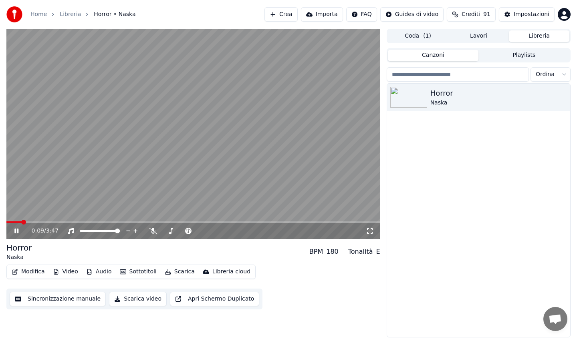
click at [242, 181] on video at bounding box center [193, 134] width 374 height 210
click at [475, 34] on button "Lavori" at bounding box center [478, 36] width 61 height 12
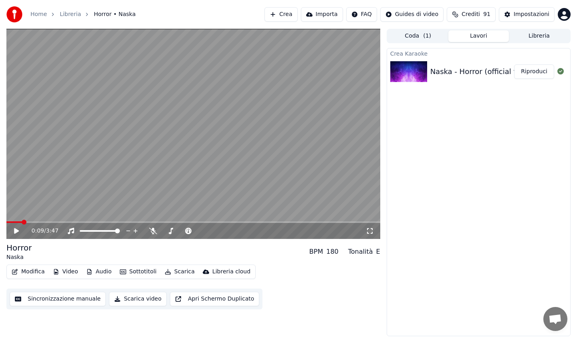
click at [293, 12] on button "Crea" at bounding box center [280, 14] width 33 height 14
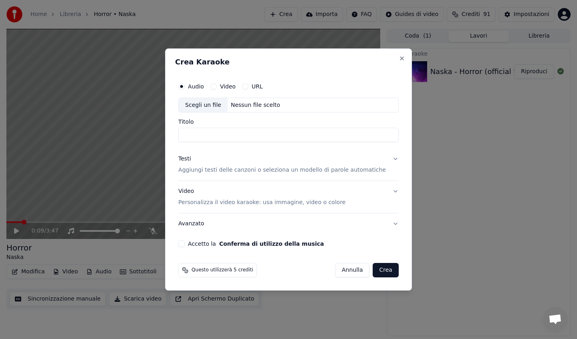
click at [217, 87] on button "Video" at bounding box center [213, 86] width 6 height 6
click at [185, 87] on button "Audio" at bounding box center [181, 86] width 6 height 6
click at [206, 105] on div "Scegli un file" at bounding box center [203, 105] width 49 height 14
type input "**********"
click at [221, 170] on p "Aggiungi testi delle canzoni o seleziona un modello di parole automatiche" at bounding box center [282, 171] width 208 height 8
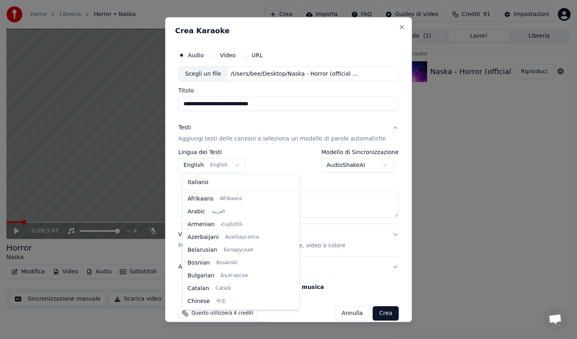
click at [207, 166] on body "**********" at bounding box center [288, 169] width 577 height 339
select select "**"
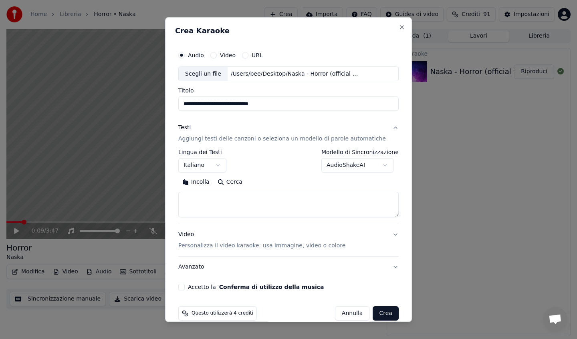
click at [207, 201] on textarea at bounding box center [288, 205] width 220 height 26
paste textarea "**********"
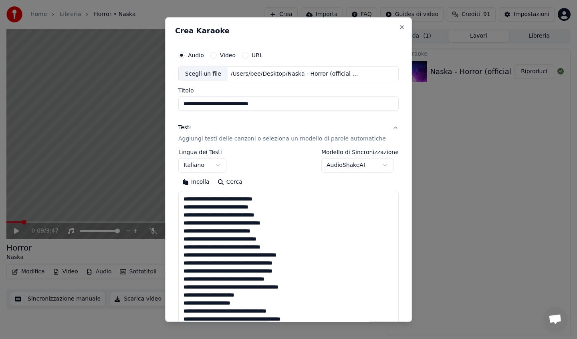
scroll to position [394, 0]
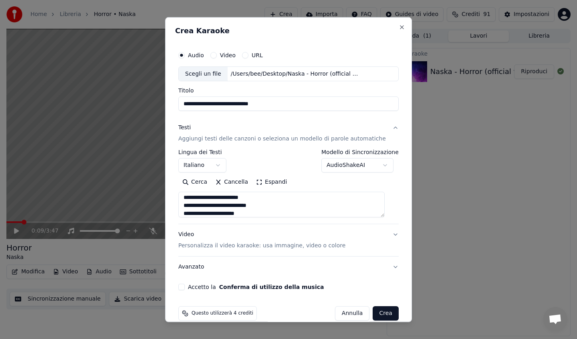
type textarea "**********"
click at [264, 182] on button "Espandi" at bounding box center [271, 182] width 39 height 13
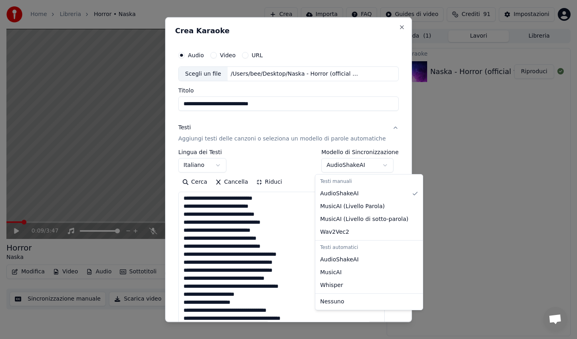
click at [339, 163] on body "**********" at bounding box center [288, 169] width 577 height 339
select select "**********"
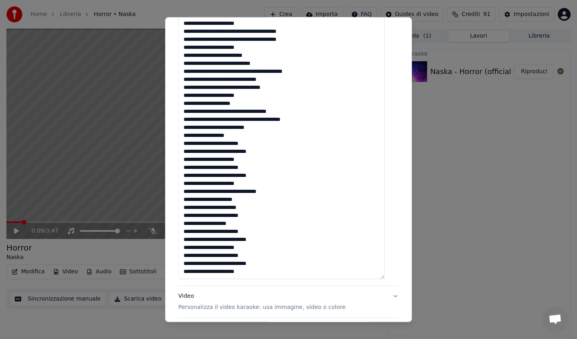
scroll to position [409, 0]
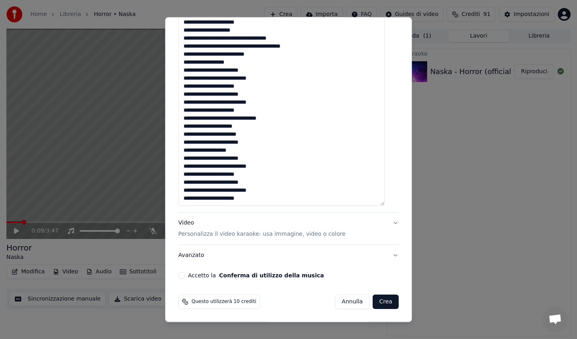
click at [290, 236] on p "Personalizza il video karaoke: usa immagine, video o colore" at bounding box center [261, 234] width 167 height 8
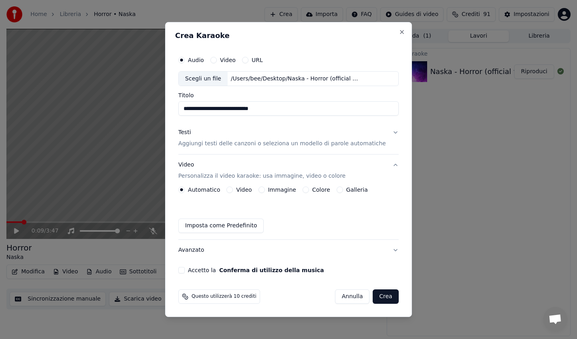
scroll to position [0, 0]
click at [309, 190] on button "Colore" at bounding box center [306, 190] width 6 height 6
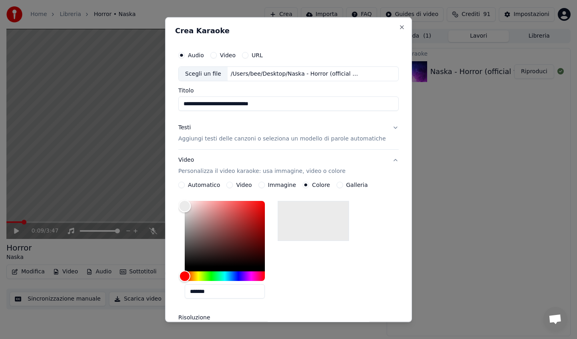
type input "*******"
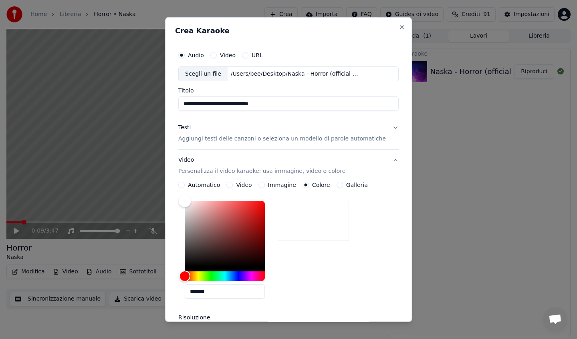
drag, startPoint x: 188, startPoint y: 267, endPoint x: 178, endPoint y: 158, distance: 109.5
click at [178, 158] on div "**********" at bounding box center [288, 169] width 247 height 305
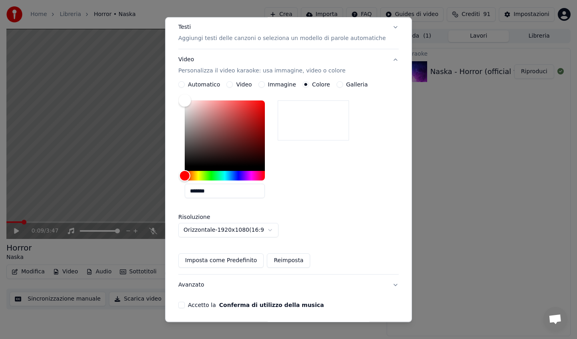
scroll to position [130, 0]
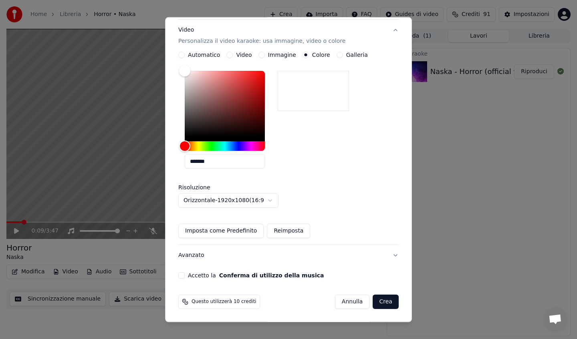
click at [204, 255] on button "Avanzato" at bounding box center [288, 255] width 220 height 21
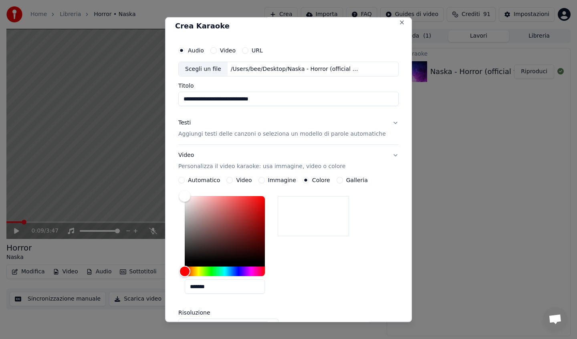
scroll to position [0, 0]
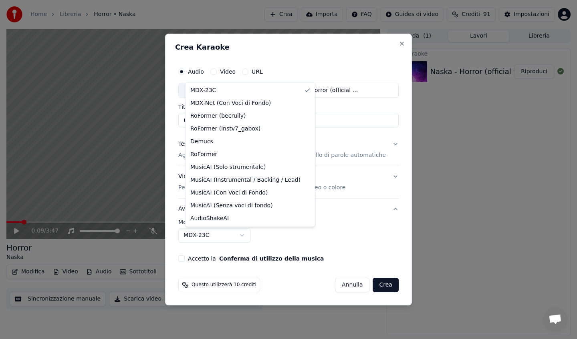
click at [250, 236] on body "**********" at bounding box center [288, 169] width 577 height 339
click at [273, 240] on body "**********" at bounding box center [288, 169] width 577 height 339
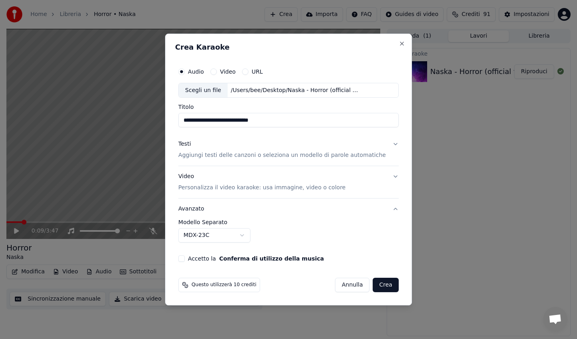
click at [219, 156] on p "Aggiungi testi delle canzoni o seleziona un modello di parole automatiche" at bounding box center [282, 156] width 208 height 8
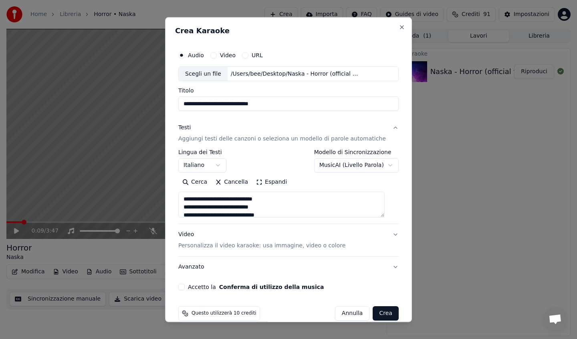
click at [226, 244] on p "Personalizza il video karaoke: usa immagine, video o colore" at bounding box center [261, 246] width 167 height 8
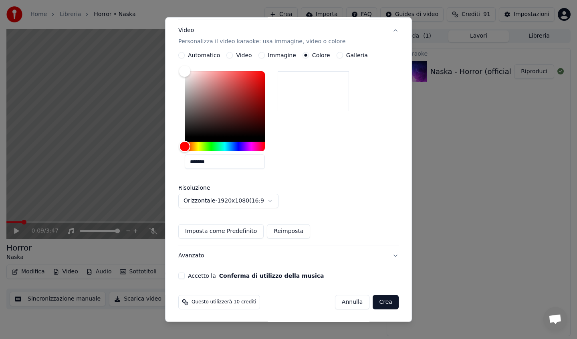
scroll to position [130, 0]
click at [184, 275] on button "Accetto la Conferma di utilizzo della musica" at bounding box center [181, 275] width 6 height 6
click at [378, 303] on button "Crea" at bounding box center [386, 302] width 26 height 14
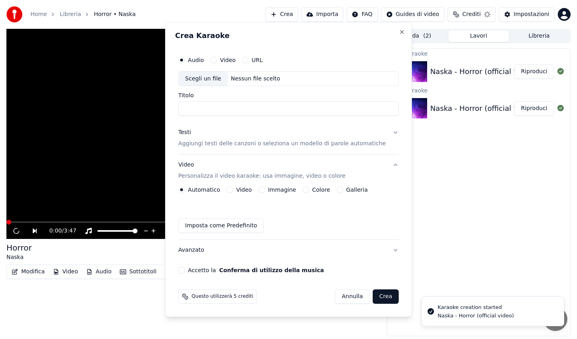
scroll to position [0, 0]
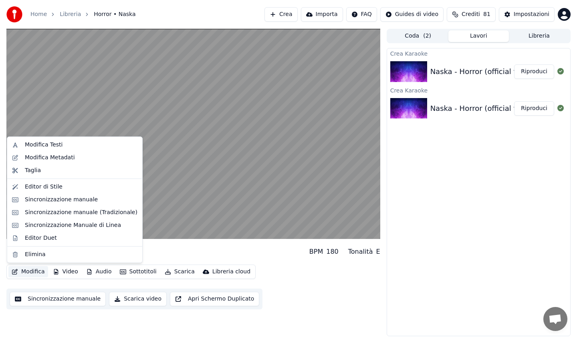
click at [30, 270] on button "Modifica" at bounding box center [28, 271] width 40 height 11
click at [50, 186] on div "Editor di Stile" at bounding box center [44, 187] width 38 height 8
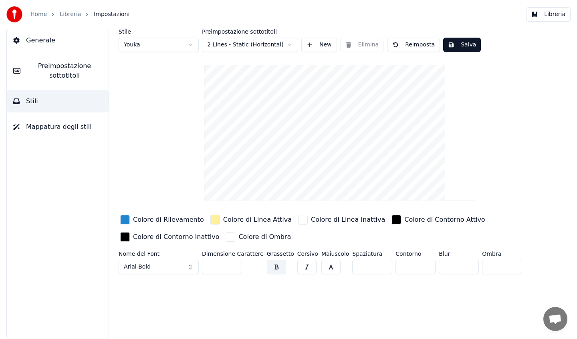
click at [236, 43] on html "Home Libreria Impostazioni Libreria Generale Preimpostazione sottotitoli Stili …" at bounding box center [288, 169] width 577 height 339
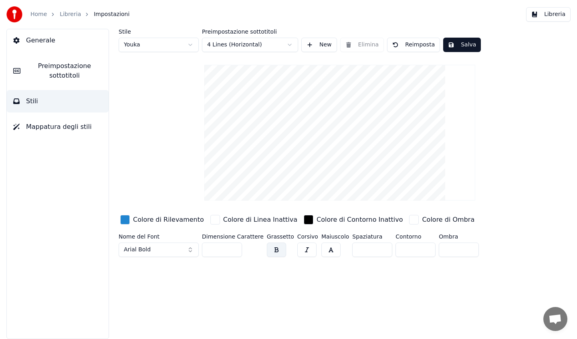
click at [450, 45] on button "Salva" at bounding box center [462, 45] width 38 height 14
click at [545, 14] on button "Libreria" at bounding box center [548, 14] width 44 height 14
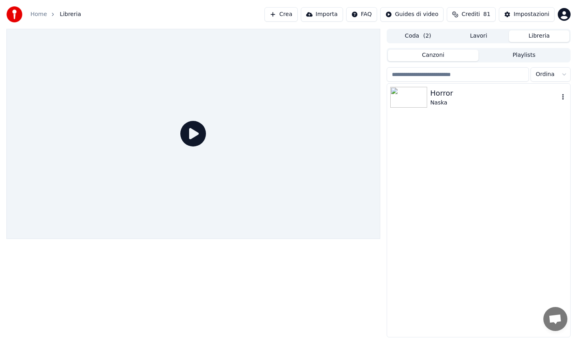
click at [490, 91] on div "Horror" at bounding box center [494, 93] width 129 height 11
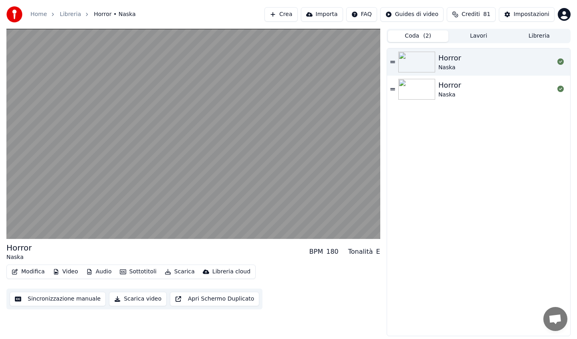
click at [420, 35] on button "Coda ( 2 )" at bounding box center [418, 36] width 61 height 12
click at [467, 63] on div "Horror Naska" at bounding box center [496, 61] width 116 height 19
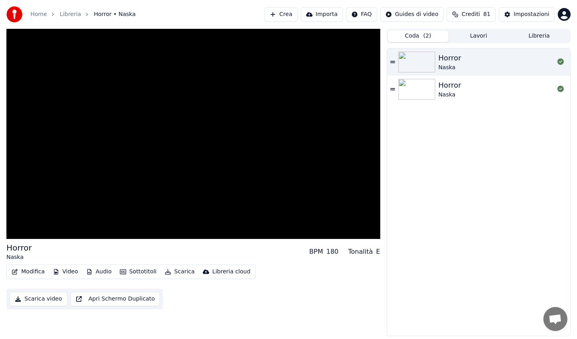
click at [467, 63] on div "Horror Naska" at bounding box center [496, 61] width 116 height 19
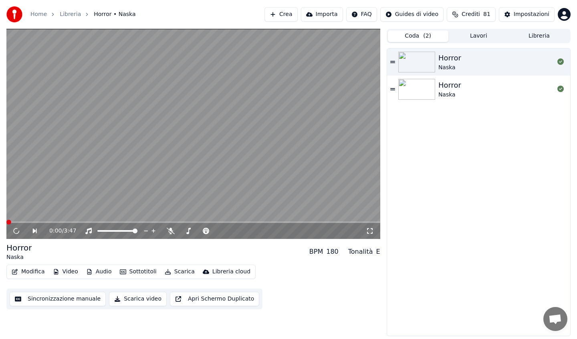
click at [235, 141] on video at bounding box center [193, 134] width 374 height 210
click at [449, 92] on div "Naska" at bounding box center [449, 95] width 23 height 8
click at [449, 92] on div "Horror Naska Horror Naska" at bounding box center [478, 192] width 183 height 288
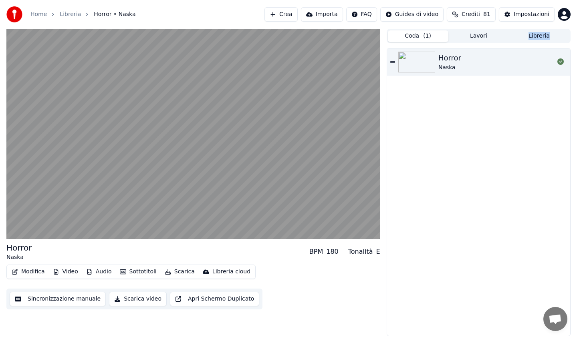
click at [481, 35] on button "Lavori" at bounding box center [478, 36] width 61 height 12
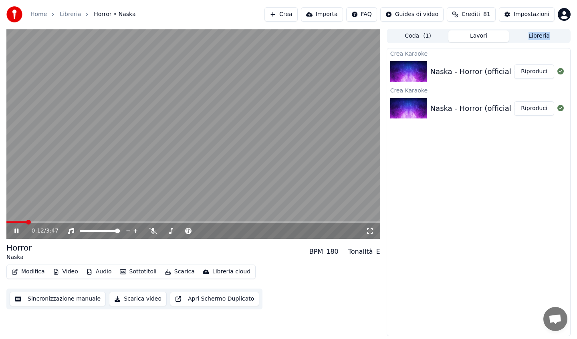
click at [287, 15] on button "Crea" at bounding box center [280, 14] width 33 height 14
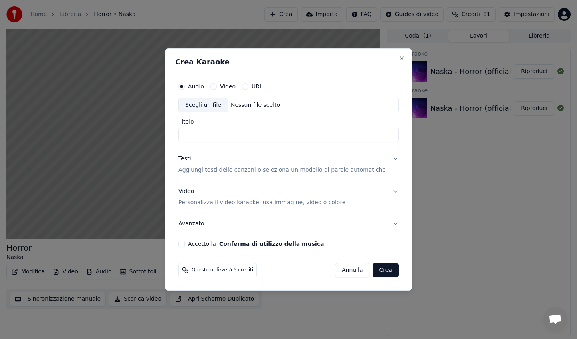
click at [217, 87] on button "Video" at bounding box center [213, 86] width 6 height 6
click at [185, 85] on button "Audio" at bounding box center [181, 86] width 6 height 6
click at [205, 100] on div "Scegli un file" at bounding box center [203, 105] width 49 height 14
type input "**********"
drag, startPoint x: 276, startPoint y: 137, endPoint x: 184, endPoint y: 135, distance: 91.4
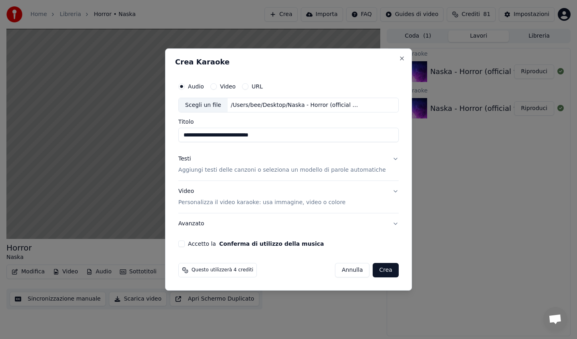
click at [184, 135] on div "**********" at bounding box center [288, 163] width 227 height 176
click at [218, 172] on p "Aggiungi testi delle canzoni o seleziona un modello di parole automatiche" at bounding box center [282, 171] width 208 height 8
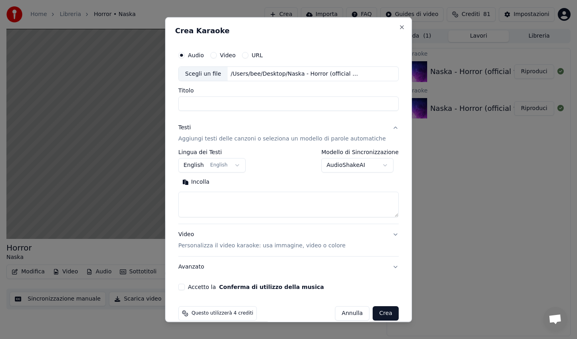
click at [205, 168] on body "**********" at bounding box center [288, 169] width 577 height 339
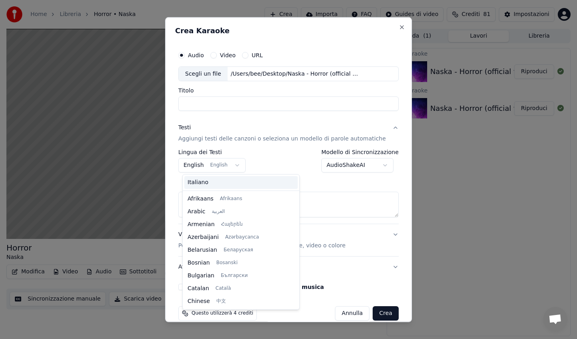
scroll to position [64, 0]
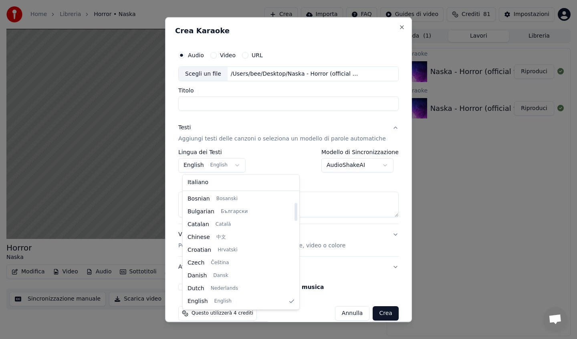
select select "**"
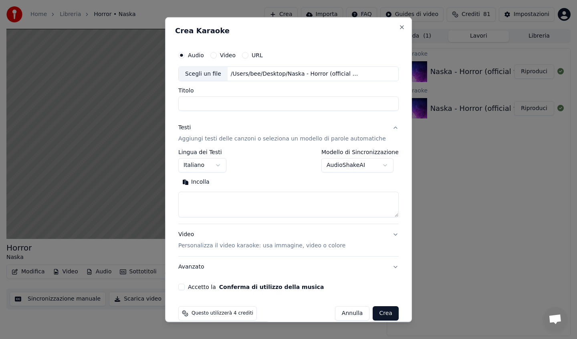
click at [216, 207] on textarea at bounding box center [288, 205] width 220 height 26
paste textarea "**********"
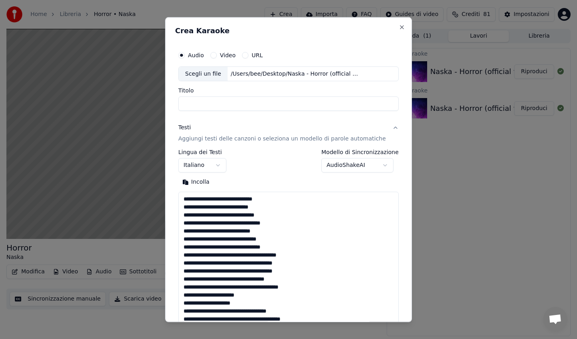
scroll to position [394, 0]
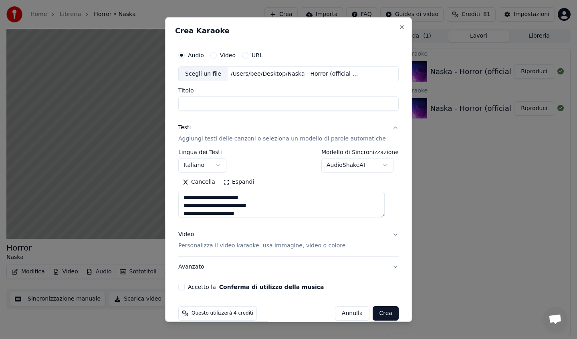
type textarea "**********"
click at [349, 171] on body "**********" at bounding box center [288, 169] width 577 height 339
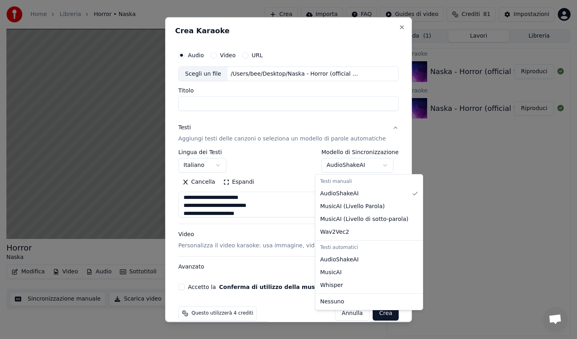
select select "**********"
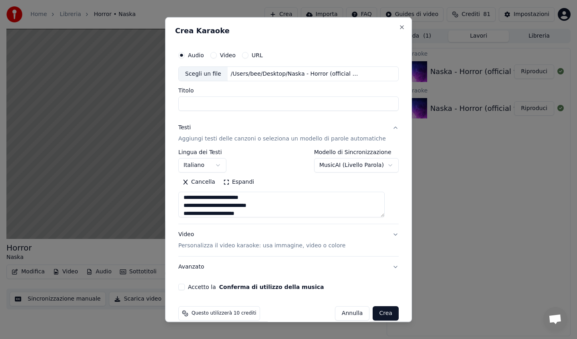
scroll to position [398, 0]
click at [288, 248] on p "Personalizza il video karaoke: usa immagine, video o colore" at bounding box center [261, 246] width 167 height 8
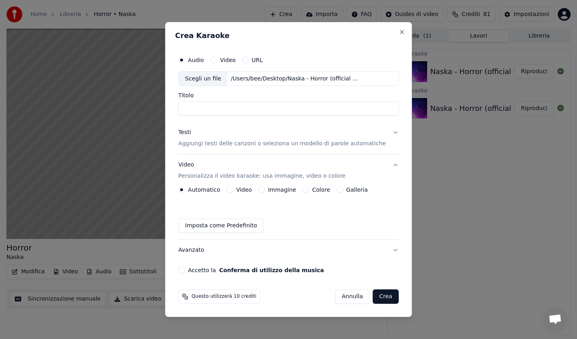
click at [309, 190] on button "Colore" at bounding box center [306, 190] width 6 height 6
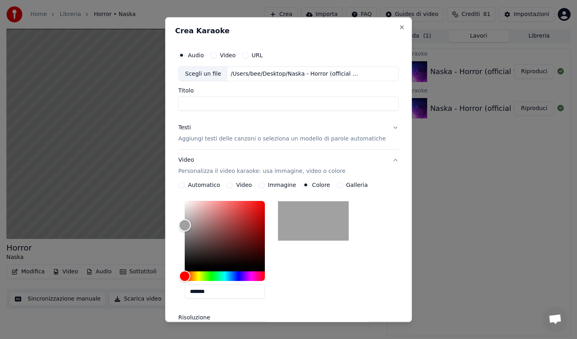
type input "*******"
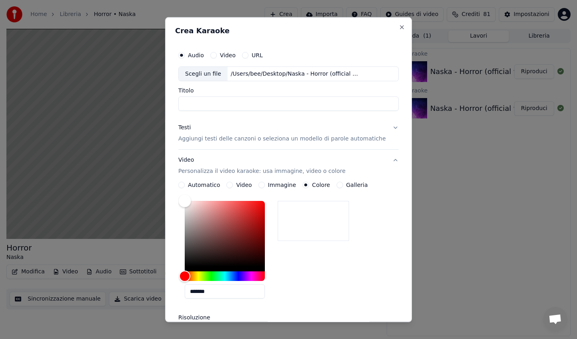
drag, startPoint x: 187, startPoint y: 268, endPoint x: 181, endPoint y: 190, distance: 78.7
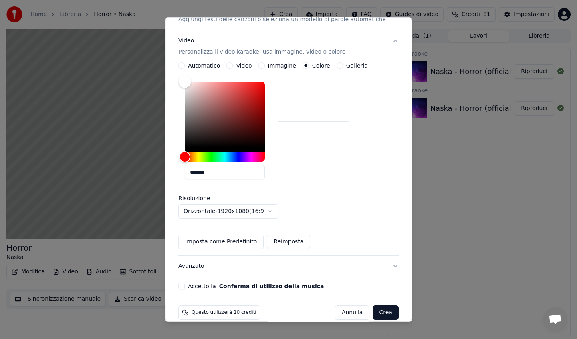
scroll to position [130, 0]
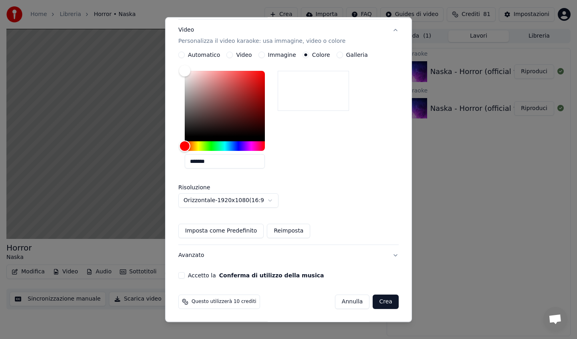
click at [185, 277] on button "Accetto la Conferma di utilizzo della musica" at bounding box center [181, 275] width 6 height 6
click at [373, 305] on button "Crea" at bounding box center [386, 302] width 26 height 14
click at [378, 299] on button "Crea" at bounding box center [386, 302] width 26 height 14
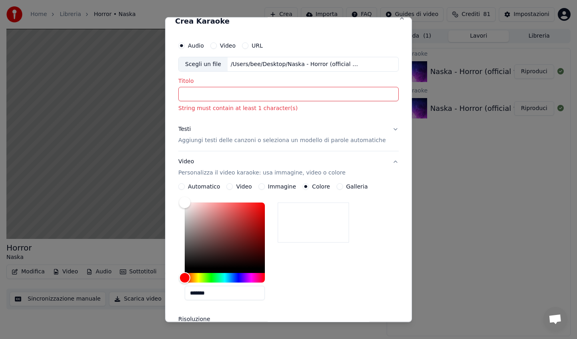
scroll to position [0, 0]
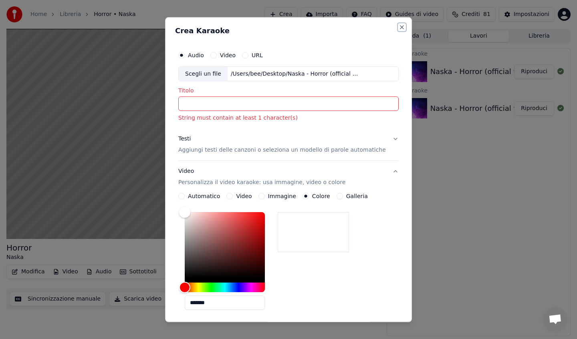
click at [399, 28] on button "Close" at bounding box center [402, 27] width 6 height 6
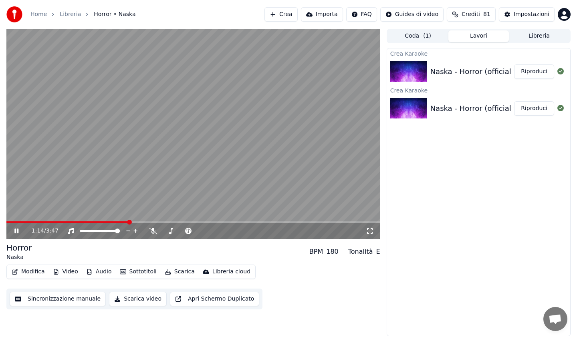
click at [478, 38] on button "Lavori" at bounding box center [478, 36] width 61 height 12
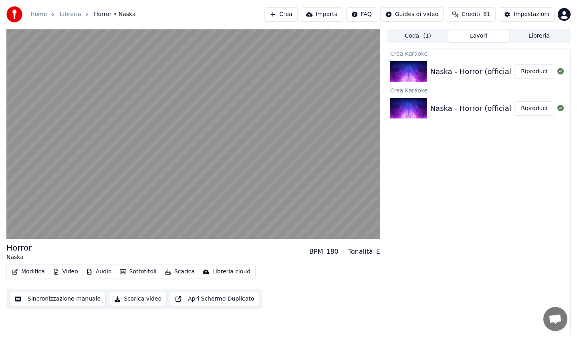
click at [453, 69] on div "Naska - Horror (official video)" at bounding box center [483, 71] width 106 height 11
click at [457, 106] on div "Naska - Horror (official video)" at bounding box center [483, 108] width 106 height 11
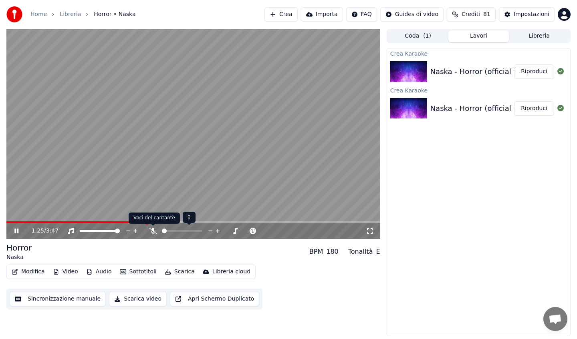
click at [151, 231] on icon at bounding box center [153, 231] width 8 height 6
click at [135, 222] on span at bounding box center [70, 223] width 128 height 2
click at [107, 222] on span at bounding box center [73, 223] width 135 height 2
click at [9, 222] on span at bounding box center [83, 223] width 155 height 2
click at [176, 230] on span at bounding box center [182, 231] width 40 height 2
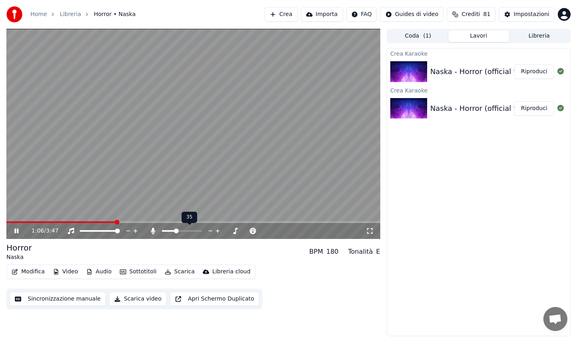
click at [172, 231] on span at bounding box center [169, 231] width 14 height 2
click at [168, 231] on span at bounding box center [165, 231] width 7 height 2
click at [175, 231] on span at bounding box center [182, 231] width 40 height 2
click at [163, 232] on span at bounding box center [168, 231] width 13 height 2
click at [171, 231] on span at bounding box center [182, 231] width 40 height 2
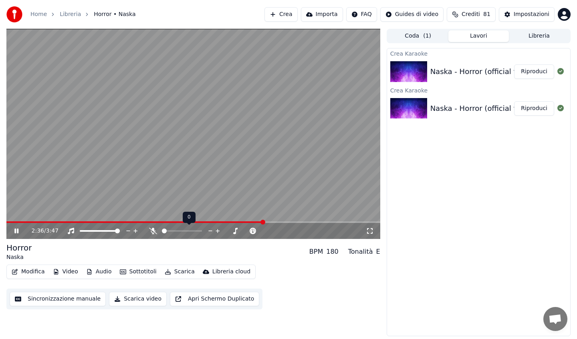
click at [162, 230] on span at bounding box center [164, 231] width 5 height 5
click at [133, 299] on button "Scarica video" at bounding box center [138, 299] width 58 height 14
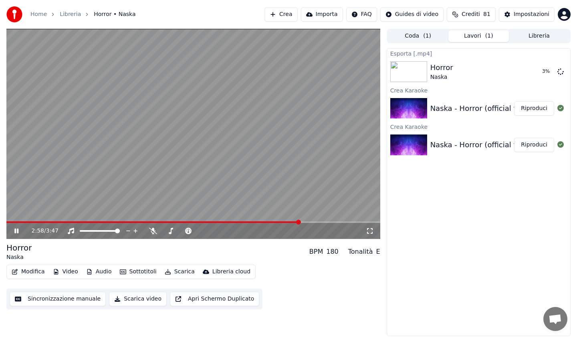
click at [190, 142] on video at bounding box center [193, 134] width 374 height 210
click at [141, 300] on button "Scarica video" at bounding box center [138, 299] width 58 height 14
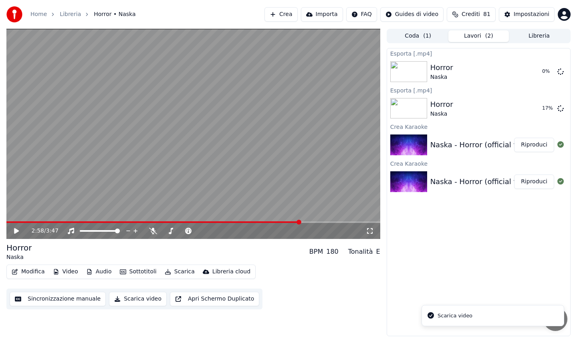
click at [487, 312] on li "Scarica video" at bounding box center [493, 316] width 143 height 22
click at [473, 318] on li "Scarica video" at bounding box center [493, 316] width 143 height 22
click at [561, 71] on icon at bounding box center [560, 71] width 6 height 6
click at [561, 73] on icon at bounding box center [560, 71] width 6 height 6
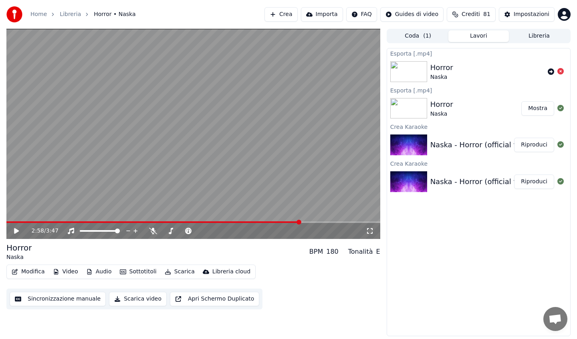
click at [534, 108] on button "Mostra" at bounding box center [537, 108] width 33 height 14
